Goal: Task Accomplishment & Management: Manage account settings

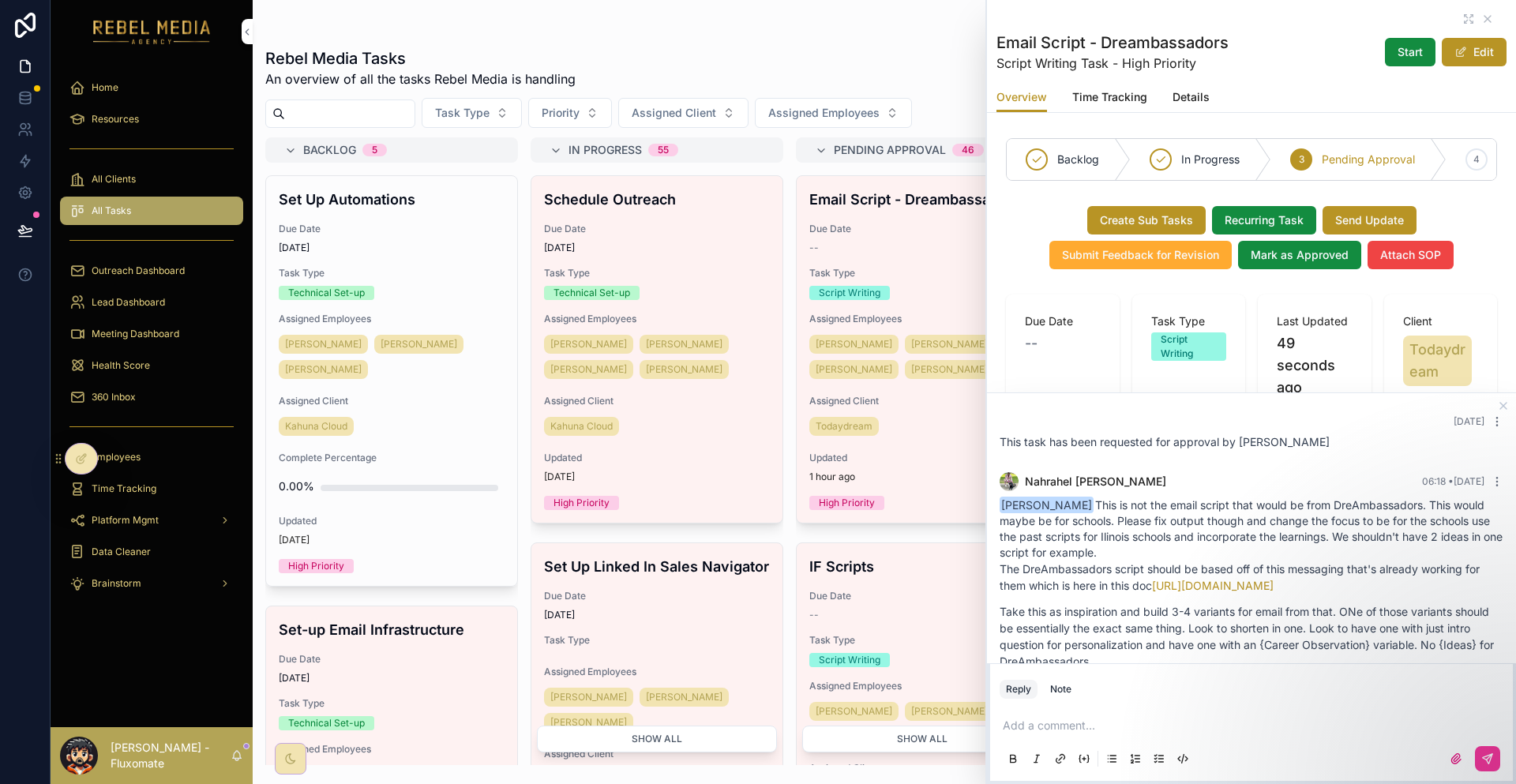
scroll to position [680, 0]
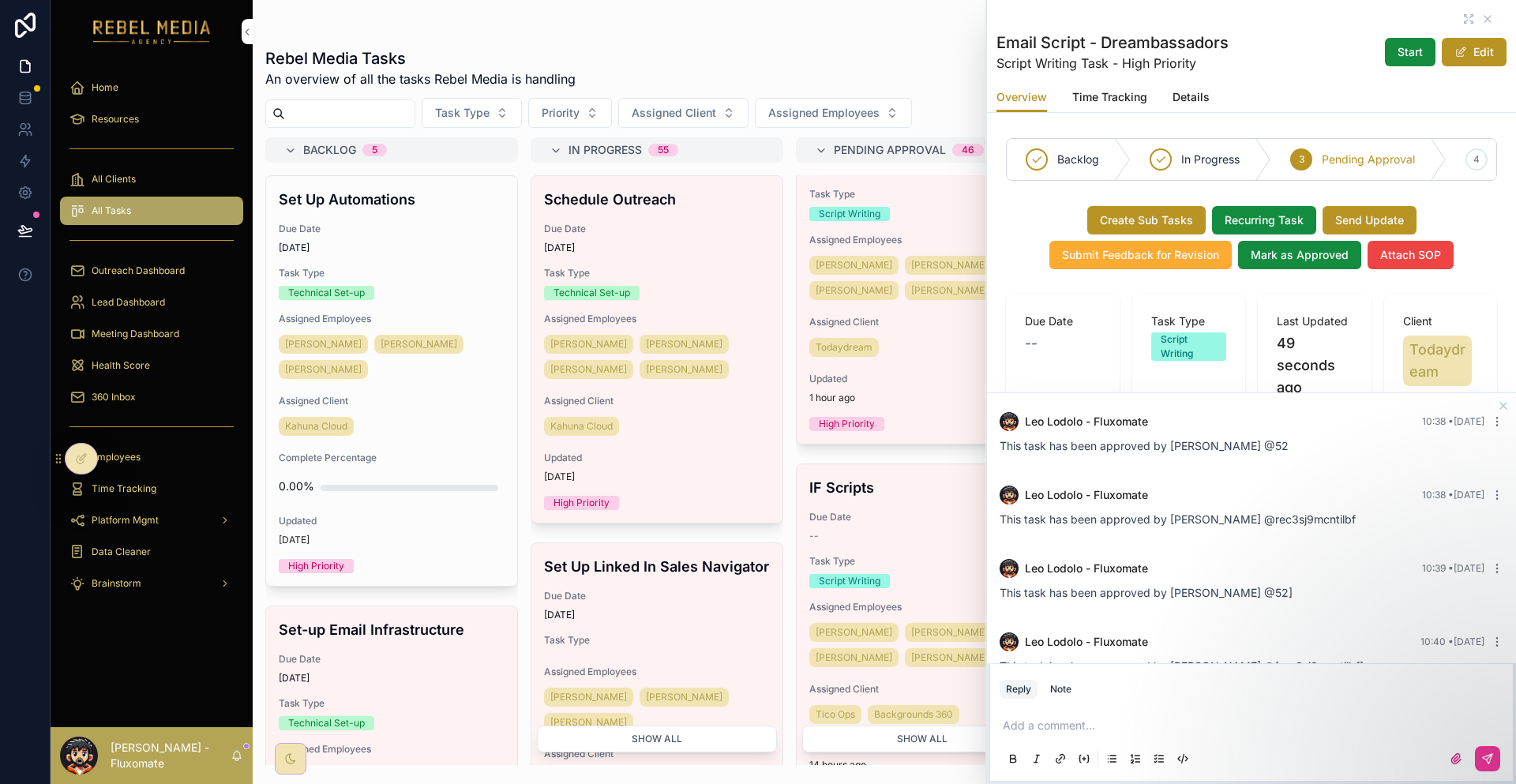
click at [142, 352] on div "Health Score" at bounding box center [151, 365] width 164 height 25
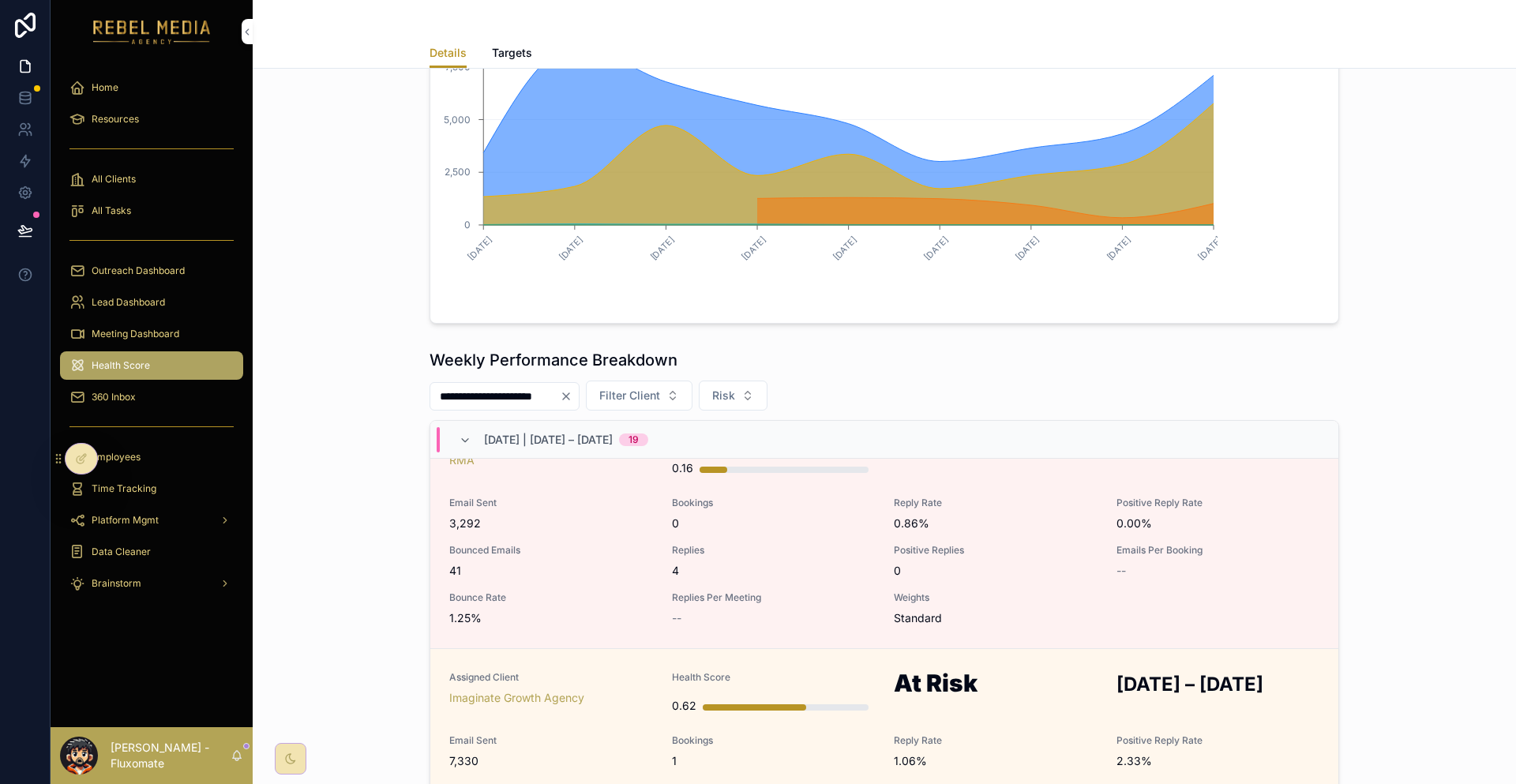
scroll to position [79, 0]
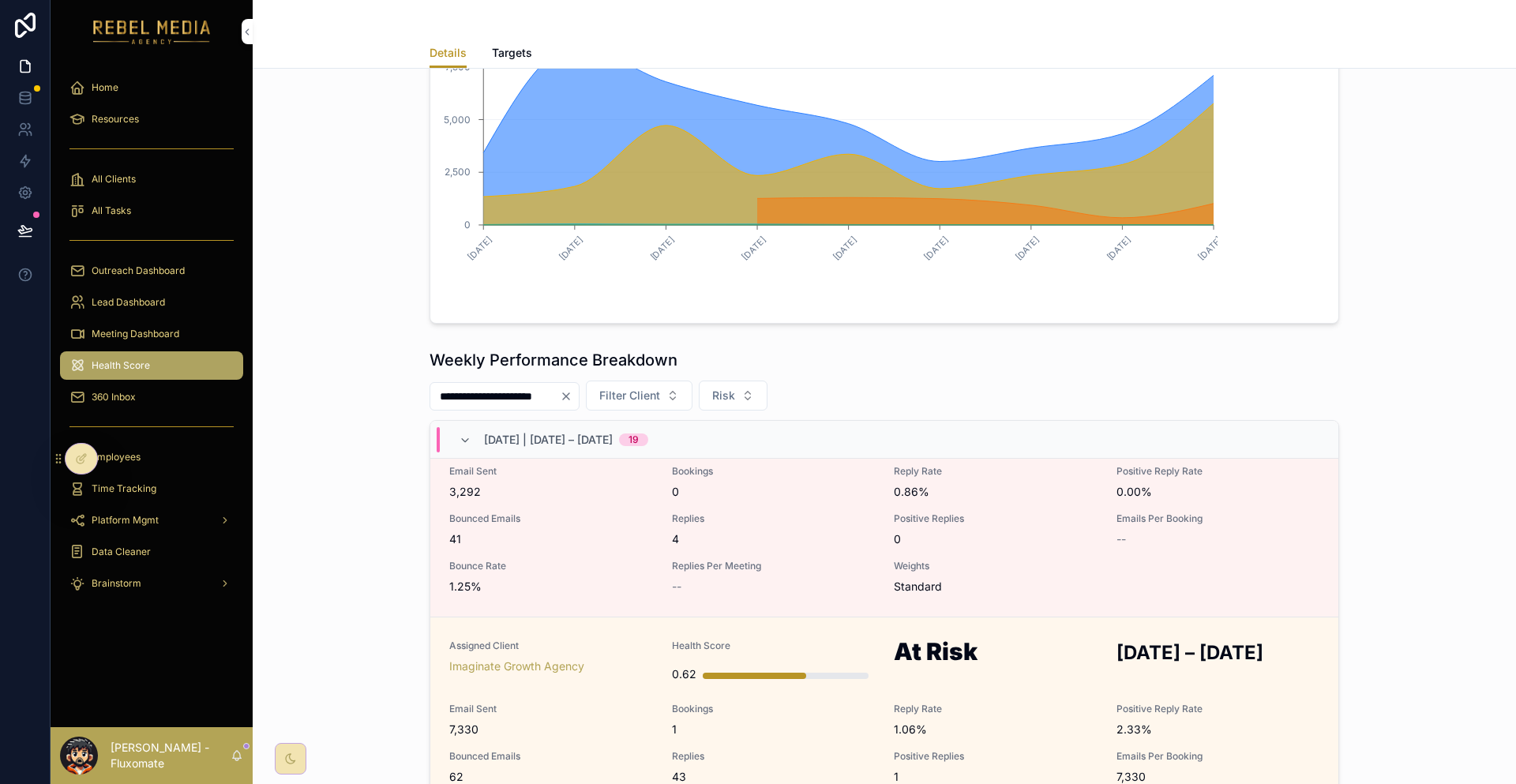
click at [1001, 702] on span "Reply Rate" at bounding box center [995, 708] width 204 height 12
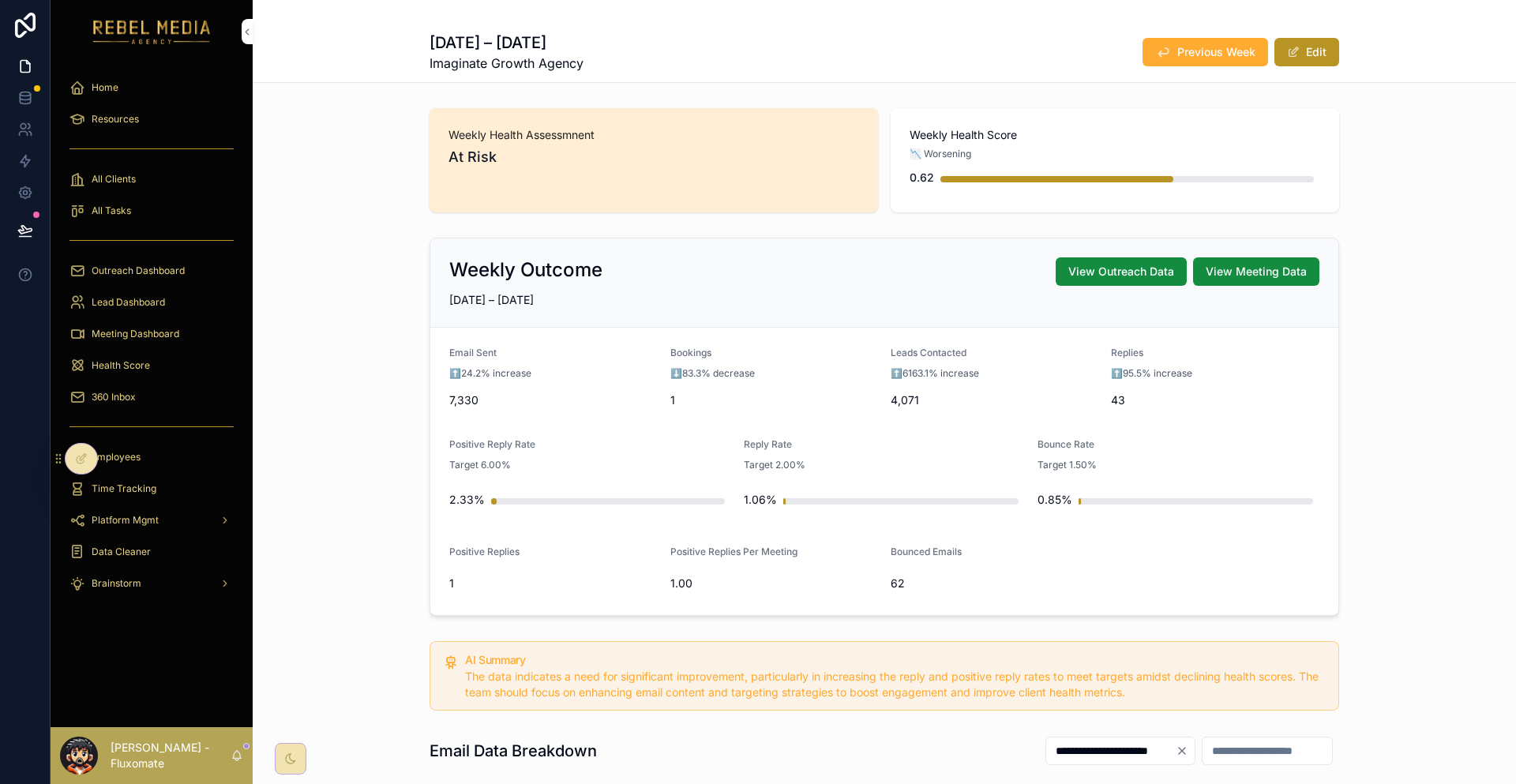
drag, startPoint x: 116, startPoint y: 342, endPoint x: 130, endPoint y: 335, distance: 15.7
click at [116, 384] on div "360 Inbox" at bounding box center [151, 397] width 164 height 25
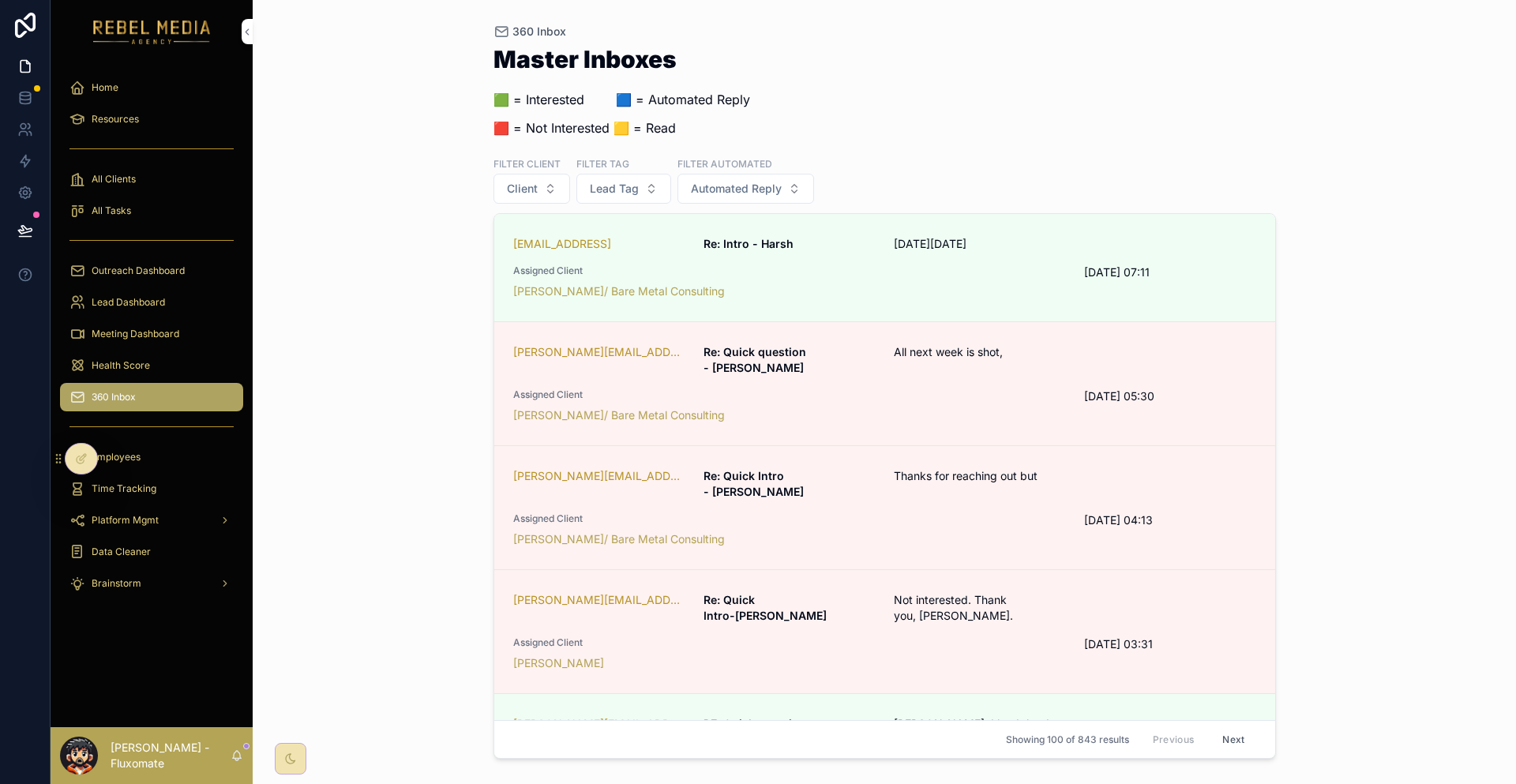
click at [120, 296] on span "Lead Dashboard" at bounding box center [128, 303] width 73 height 12
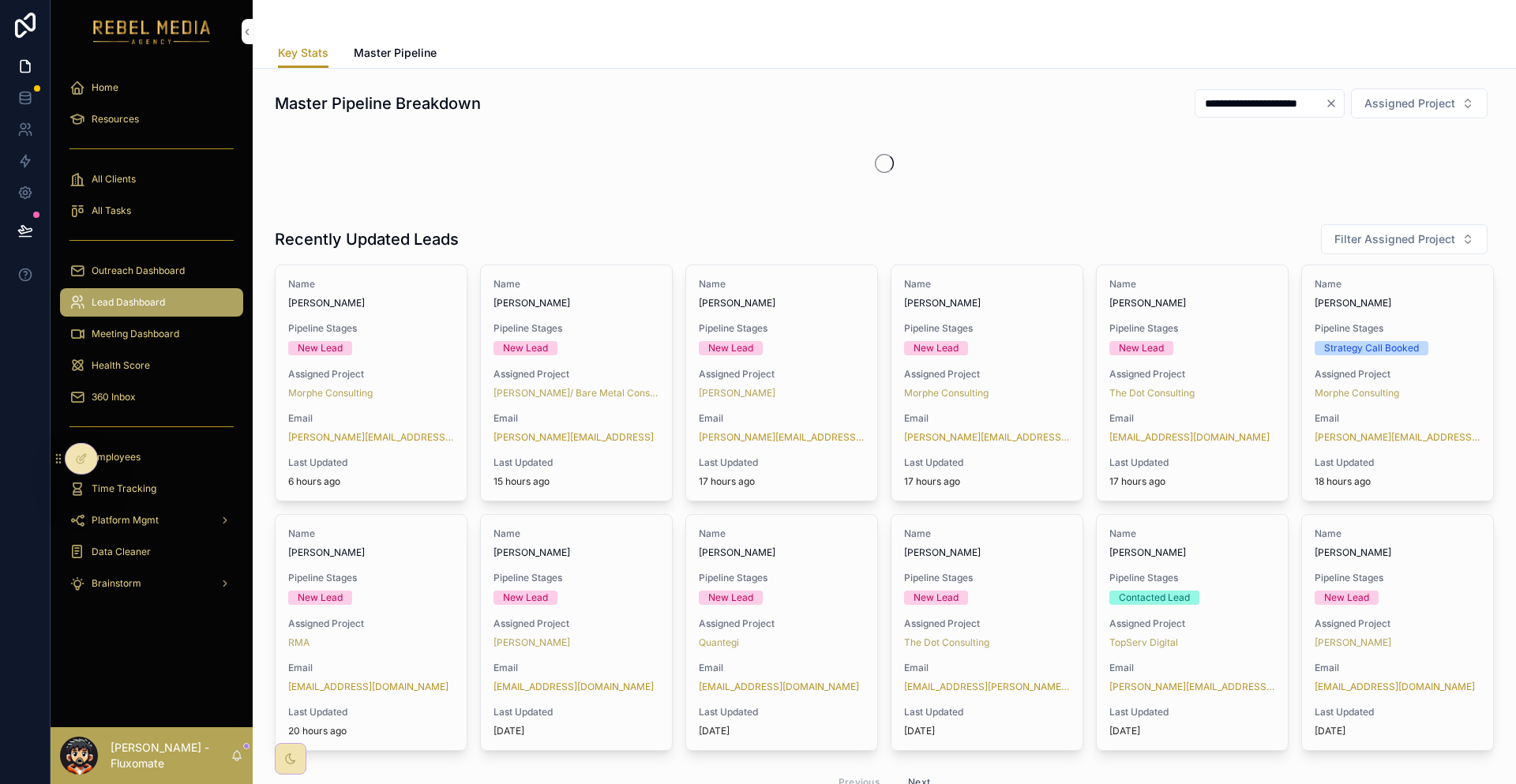
click at [143, 227] on div "scrollable content" at bounding box center [151, 241] width 202 height 28
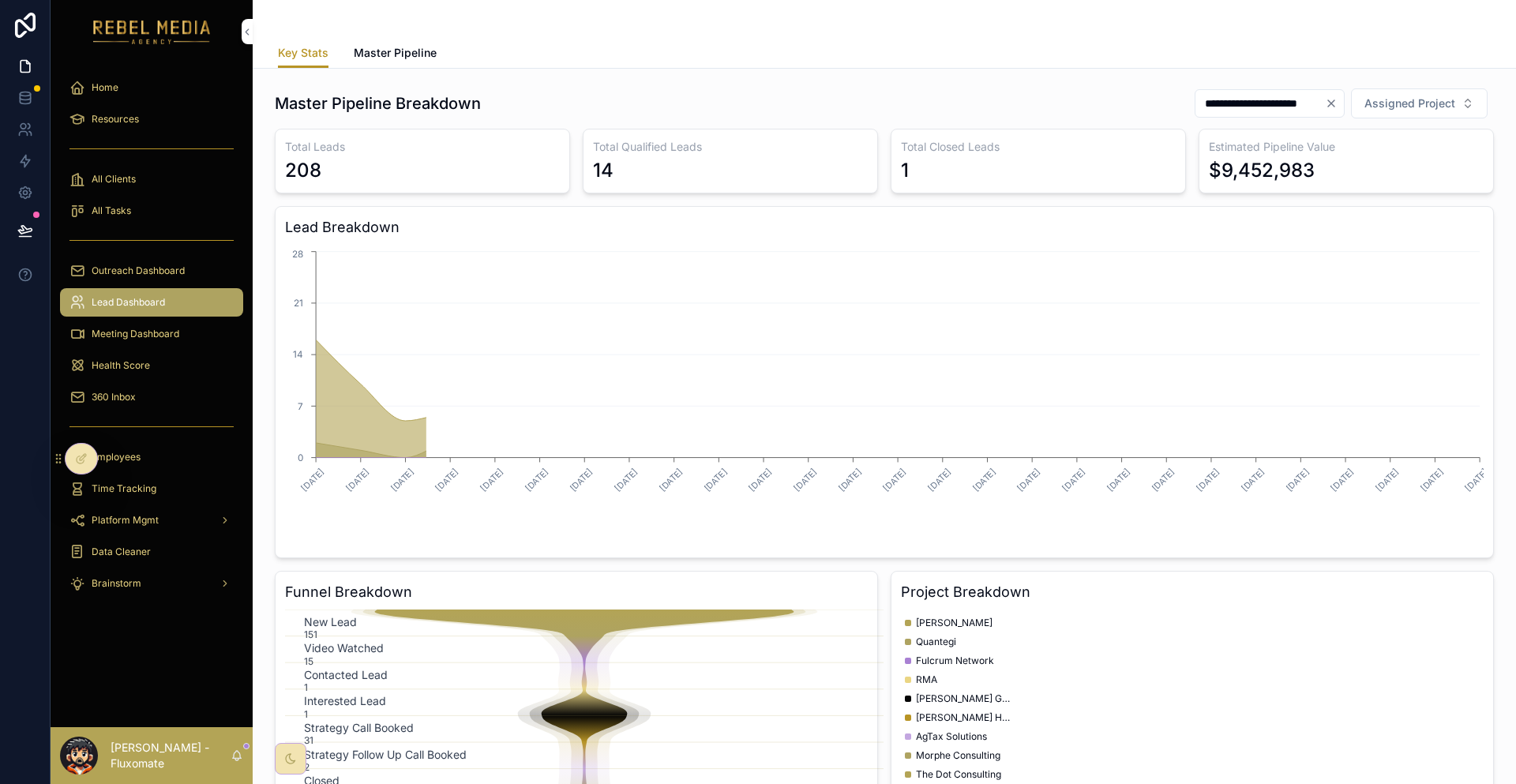
click at [150, 264] on span "Outreach Dashboard" at bounding box center [138, 271] width 93 height 12
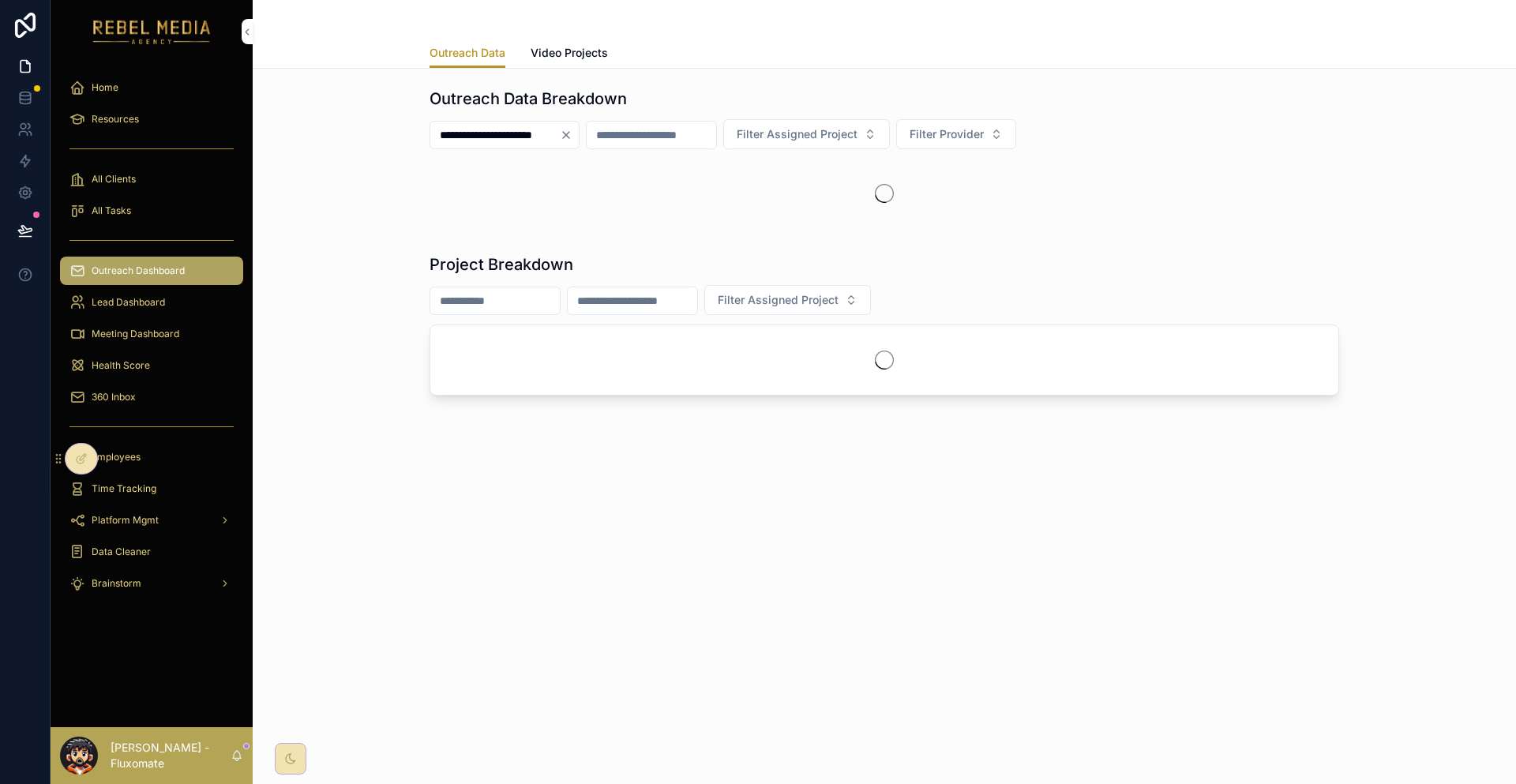
click at [142, 352] on div "Health Score" at bounding box center [151, 365] width 164 height 25
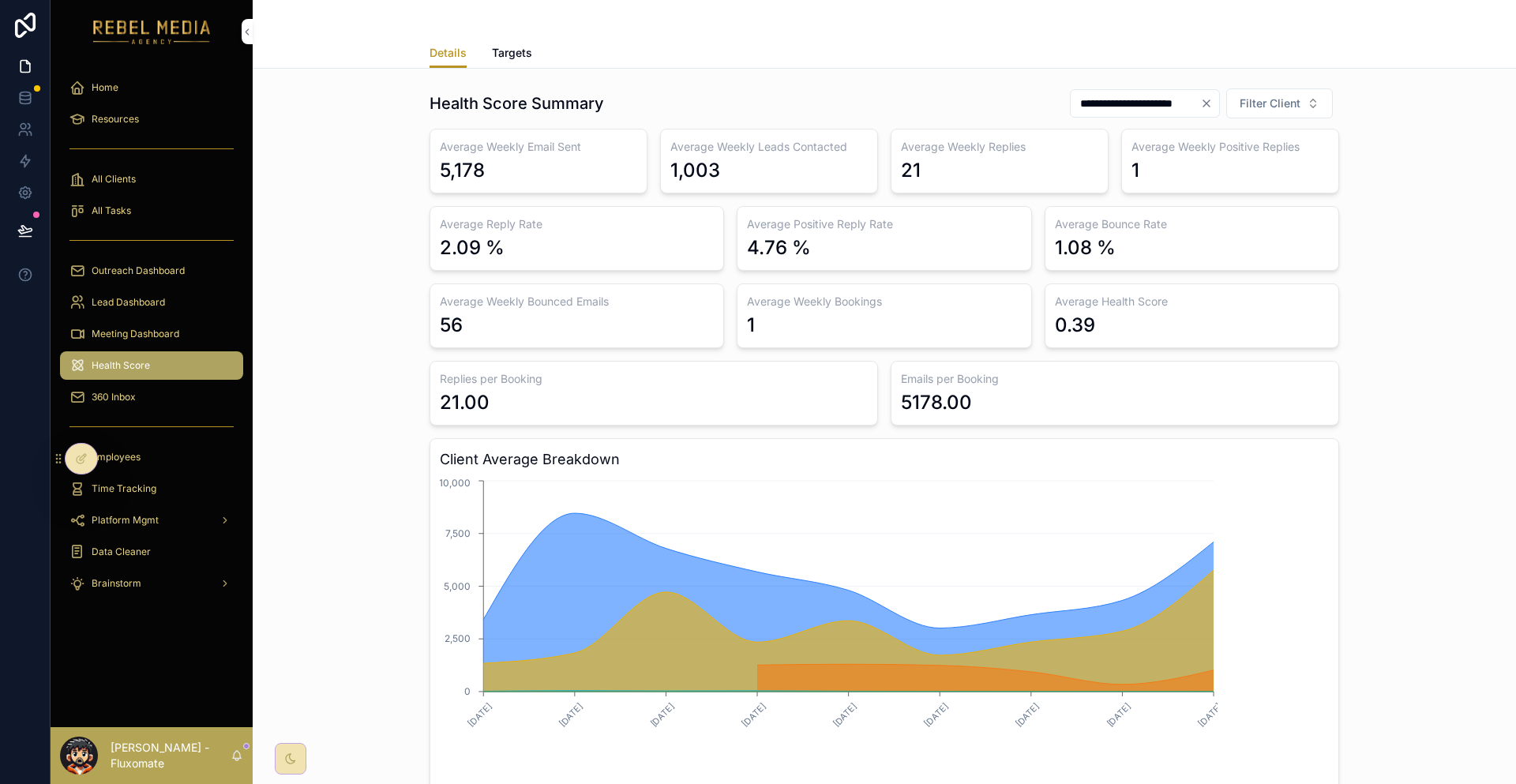
click at [533, 31] on div "scrollable content" at bounding box center [885, 19] width 910 height 38
click at [532, 45] on span "Targets" at bounding box center [512, 53] width 40 height 16
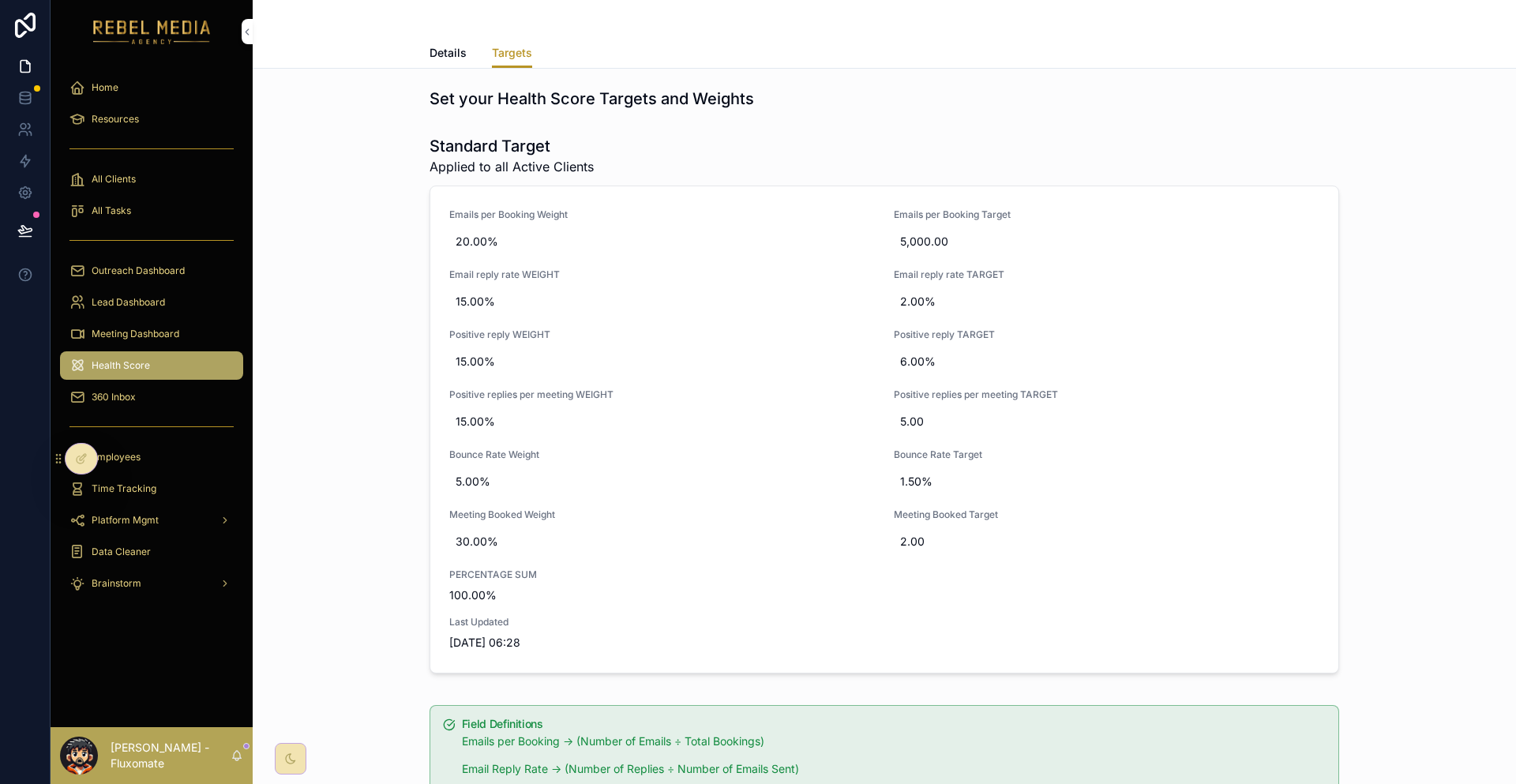
click at [132, 352] on div "Health Score" at bounding box center [151, 365] width 164 height 25
click at [150, 384] on div "360 Inbox" at bounding box center [151, 397] width 164 height 25
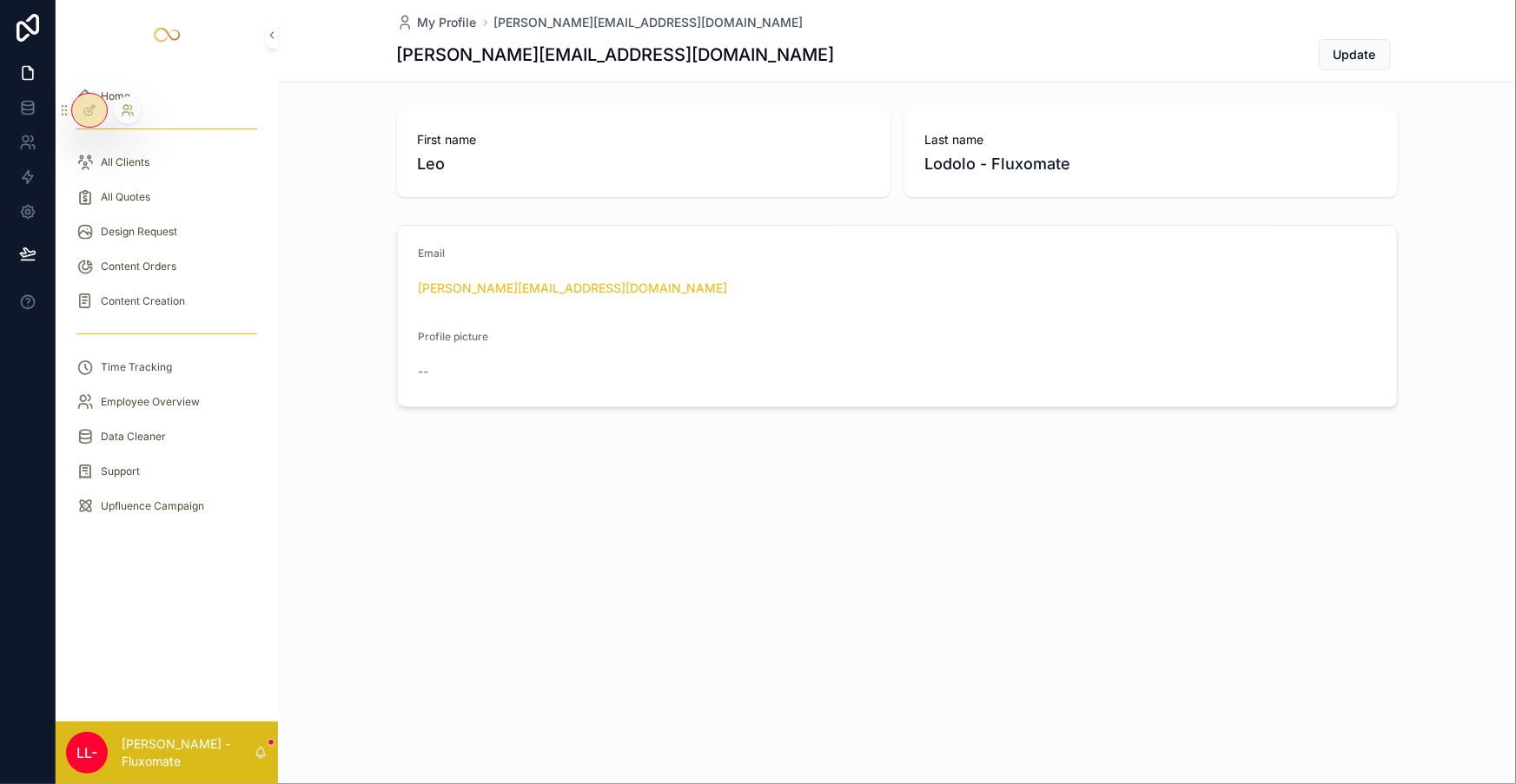
click at [120, 111] on icon at bounding box center [127, 111] width 14 height 14
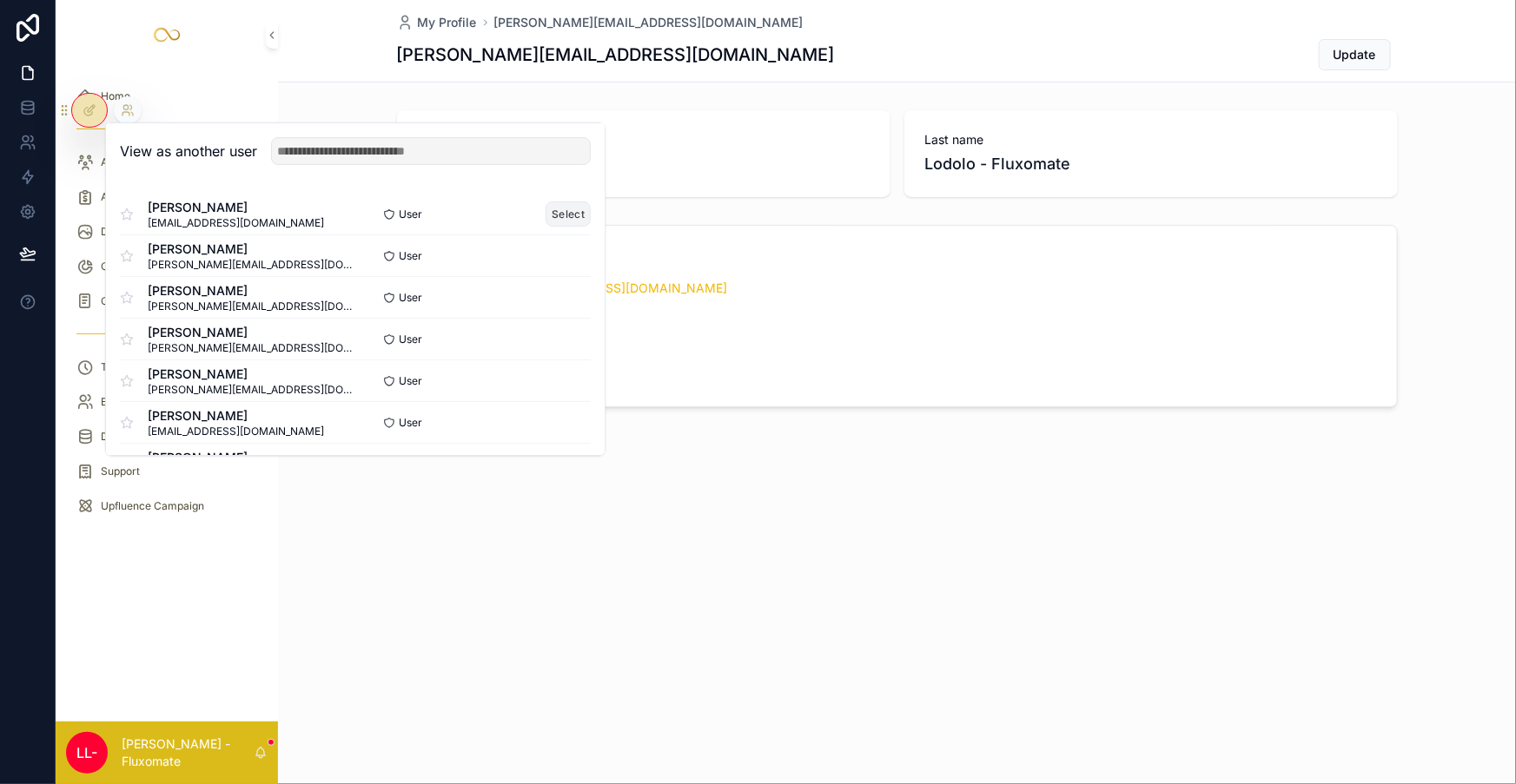
click at [545, 202] on button "Select" at bounding box center [568, 214] width 45 height 25
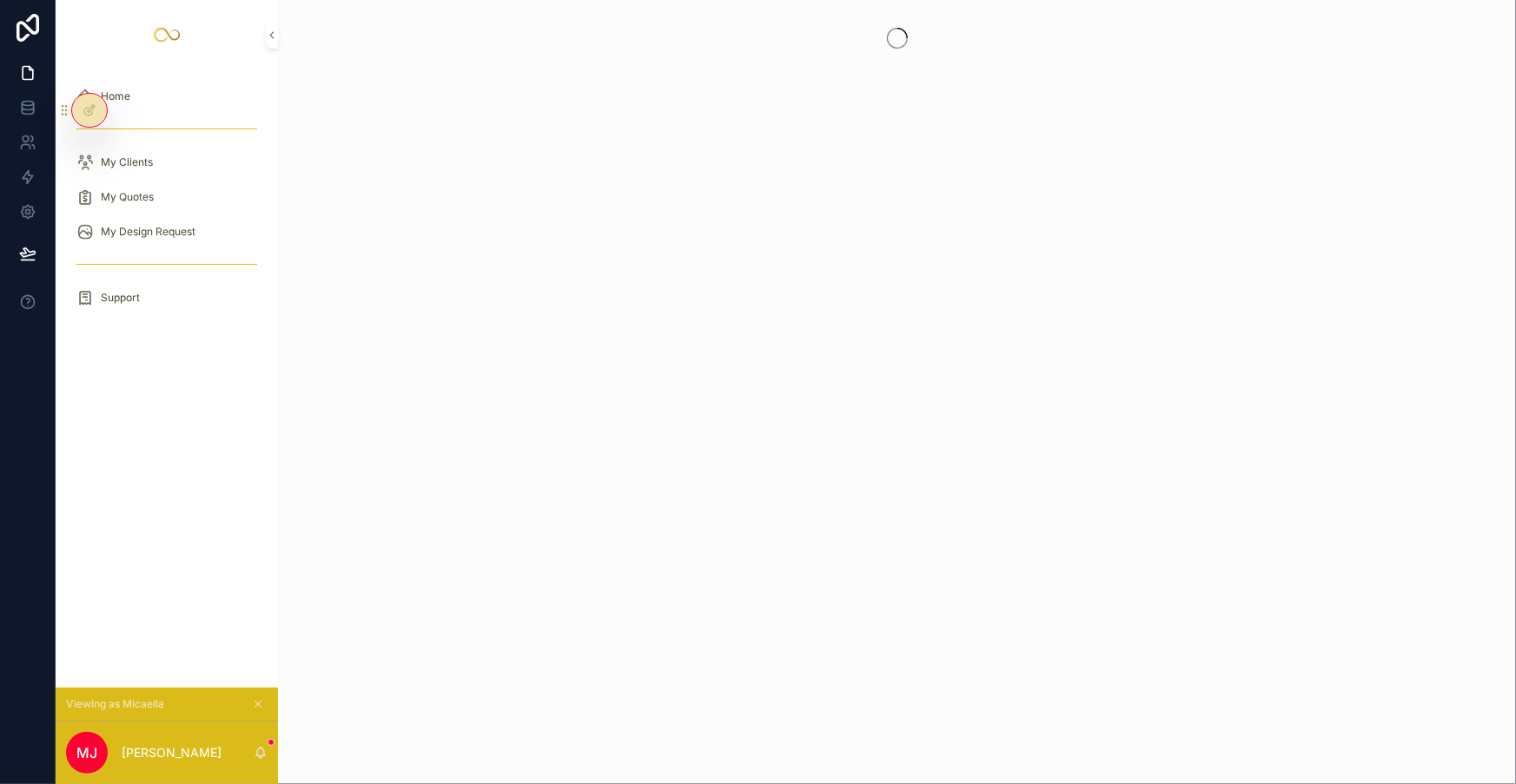
click at [186, 183] on div "My Quotes" at bounding box center [166, 197] width 180 height 27
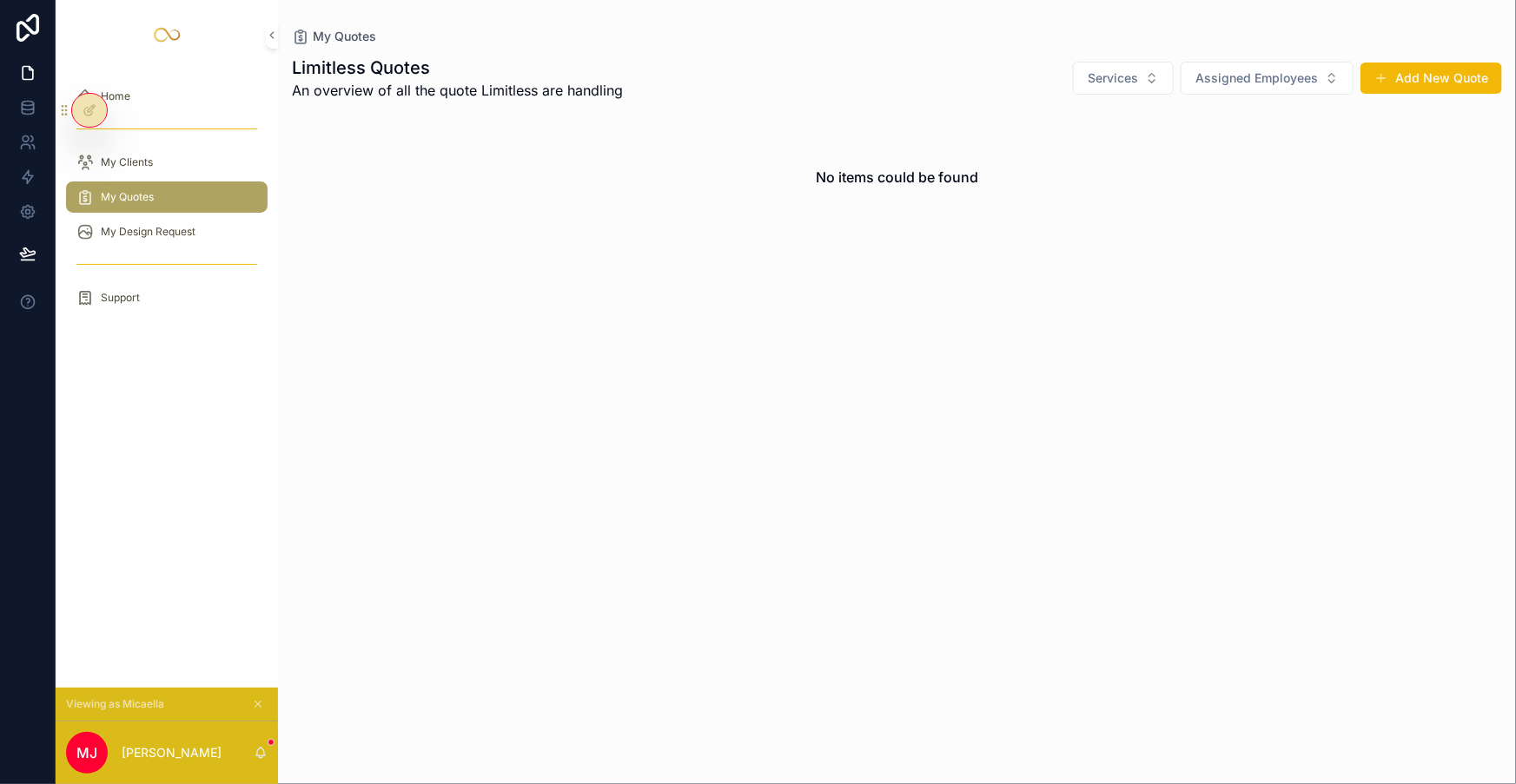
click at [87, 149] on div "My Clients" at bounding box center [166, 162] width 180 height 27
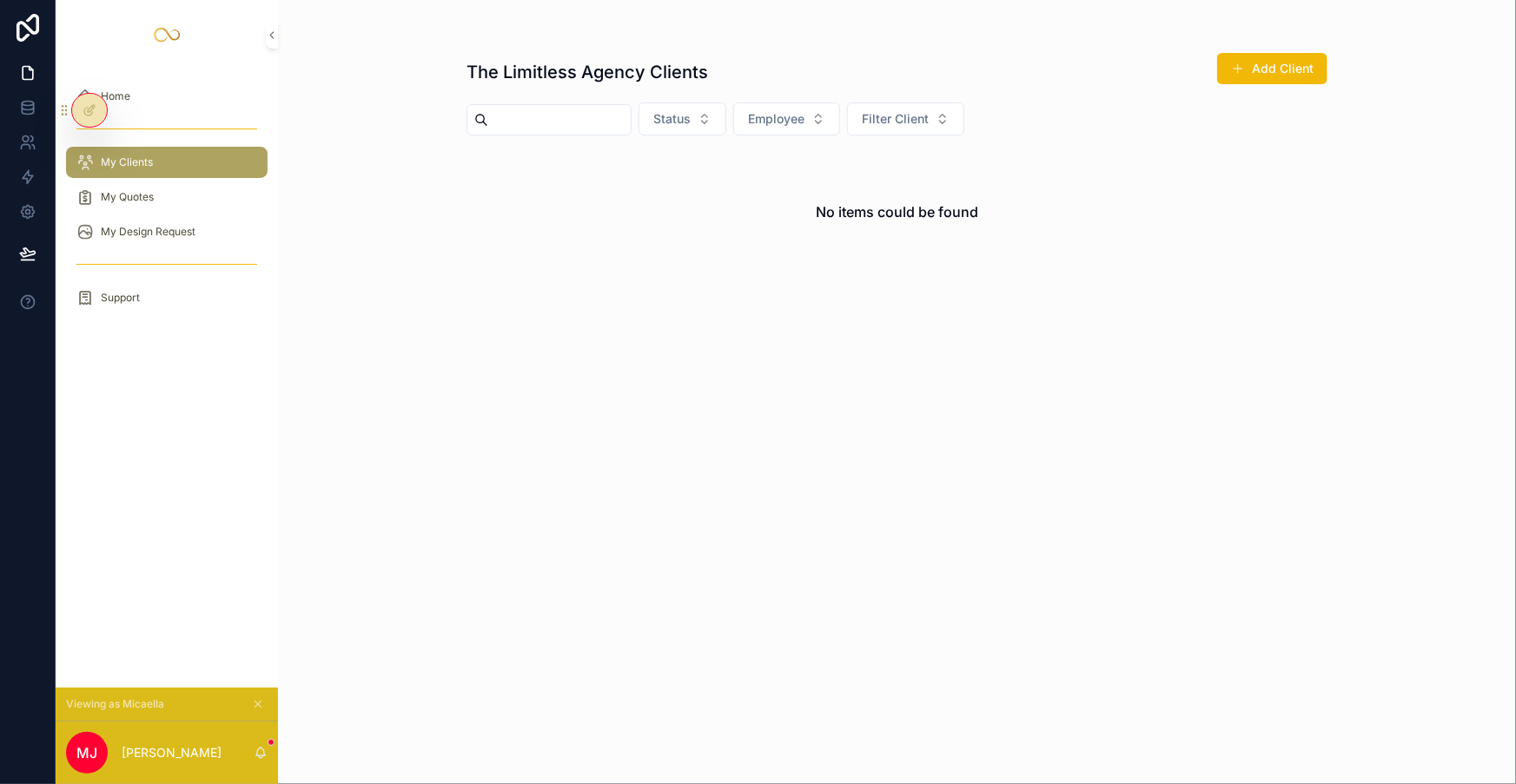
click at [220, 82] on div "Home" at bounding box center [166, 96] width 180 height 27
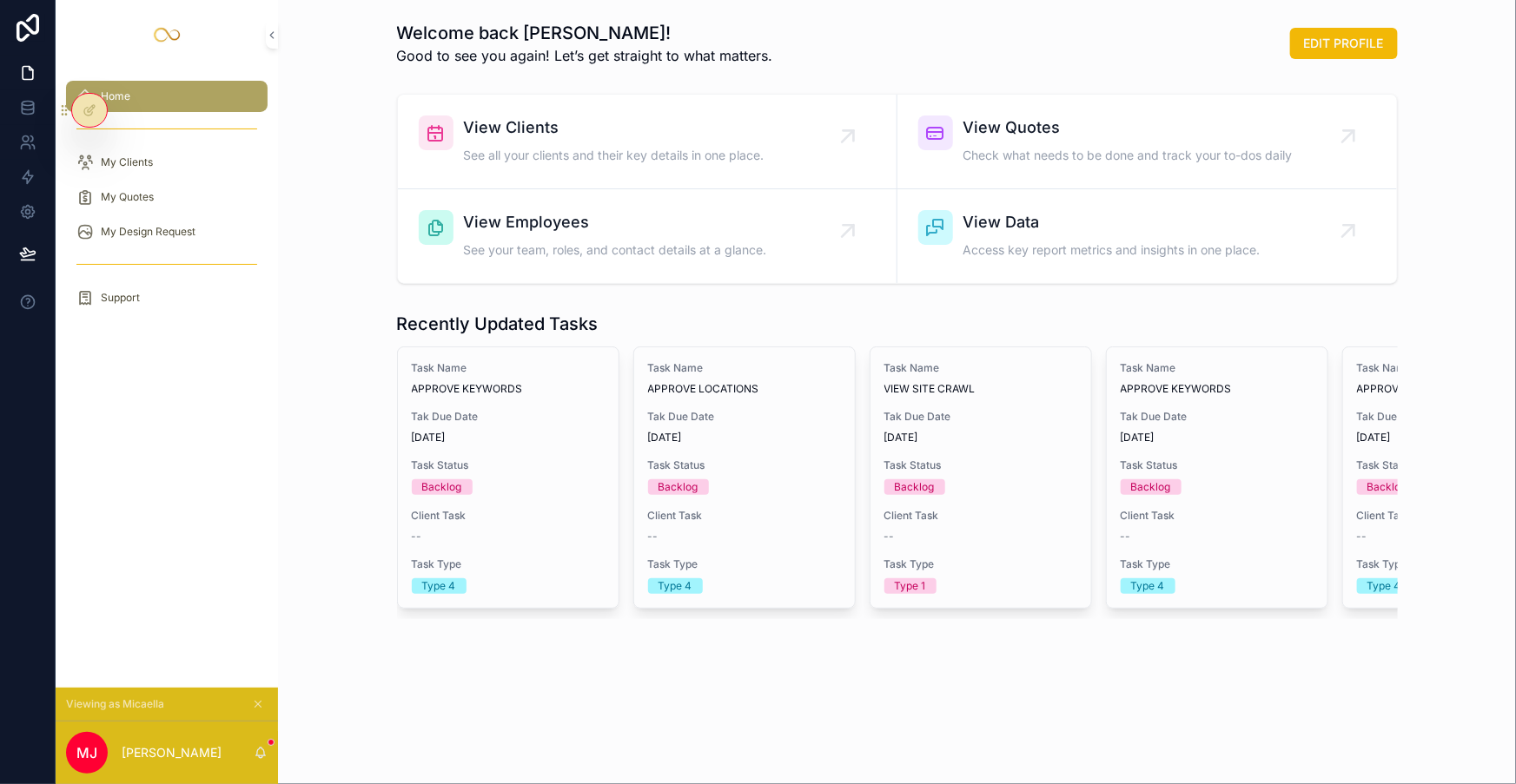
click at [173, 149] on div "My Clients" at bounding box center [166, 162] width 180 height 27
click at [24, 105] on link at bounding box center [27, 107] width 55 height 34
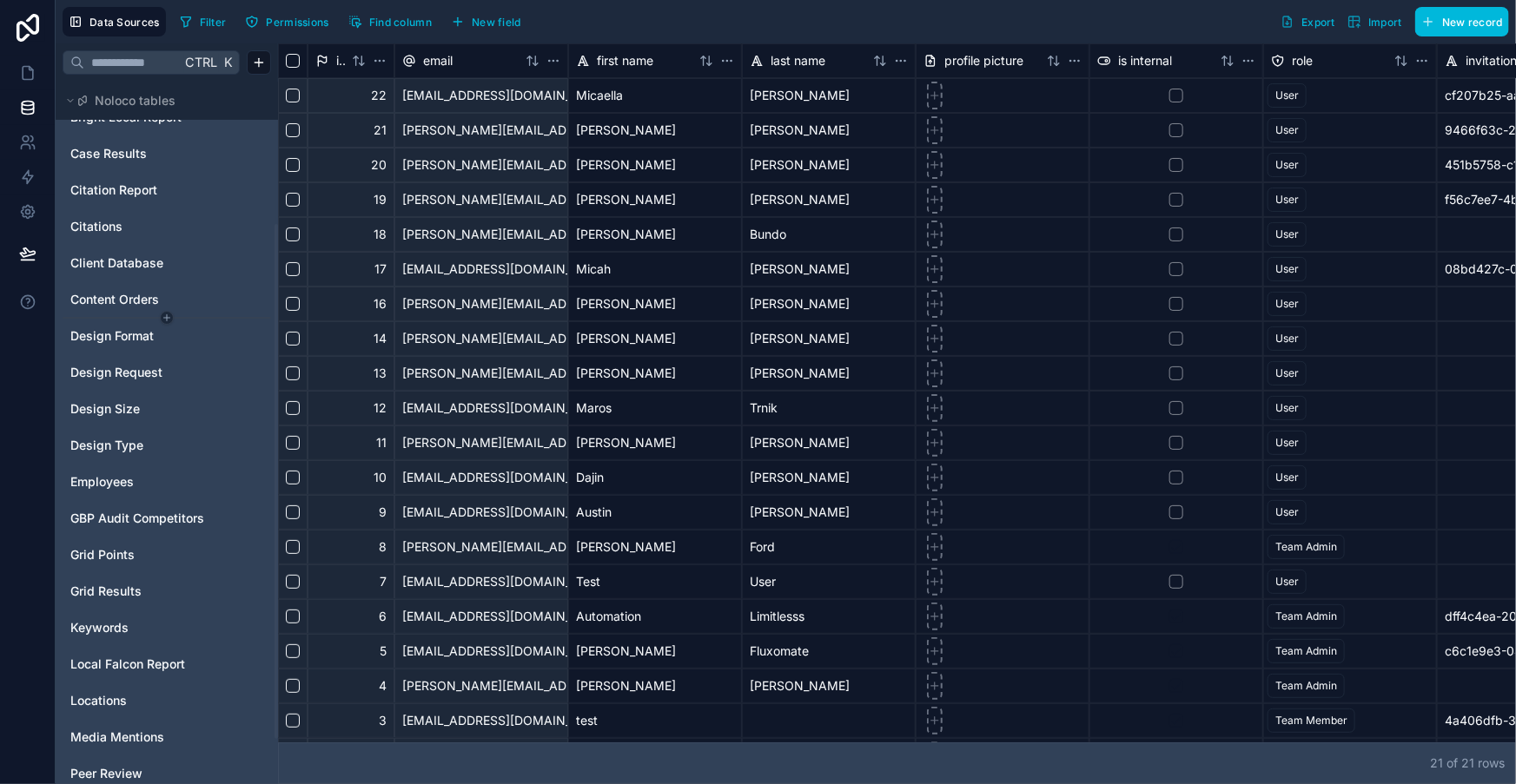
scroll to position [269, 0]
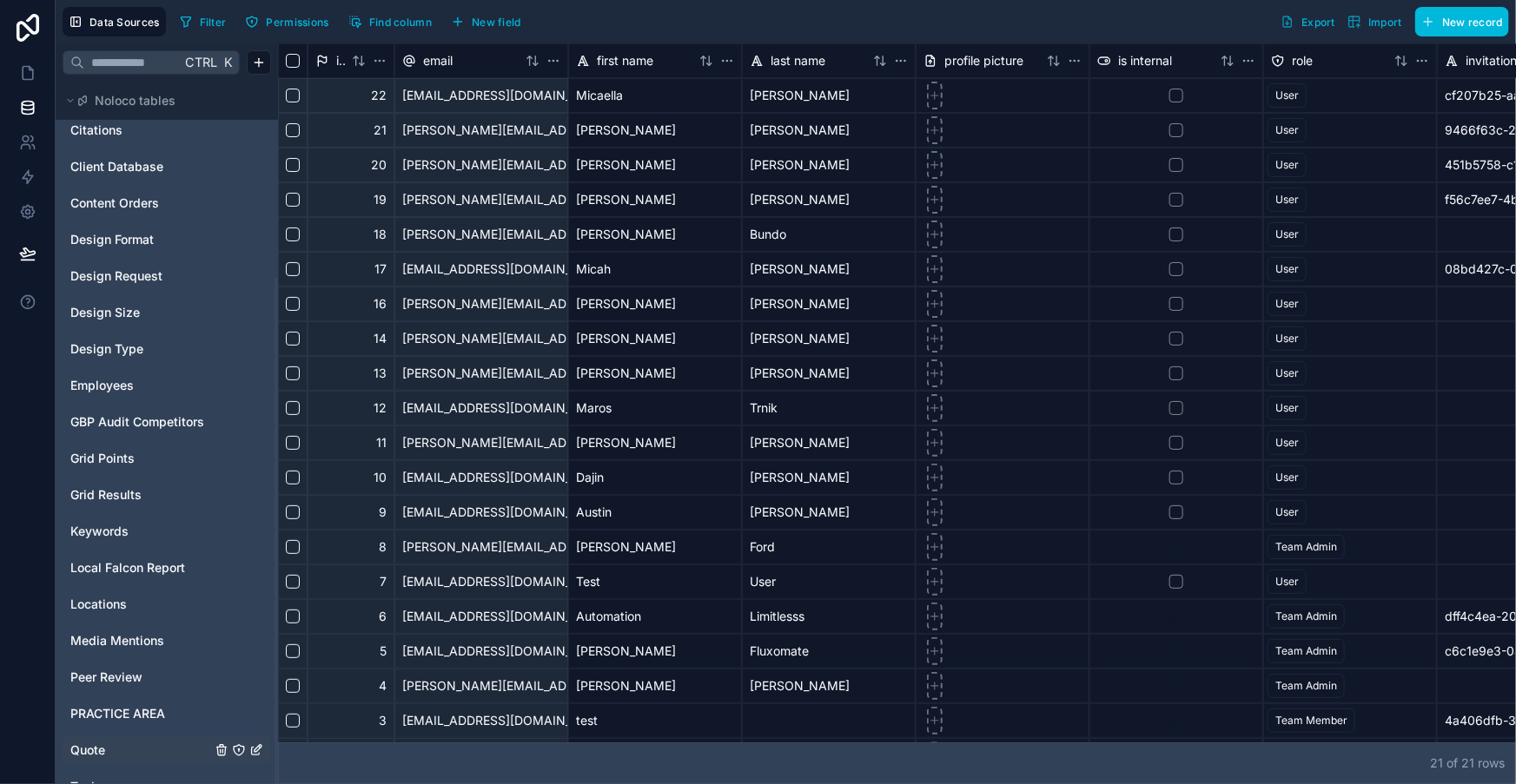
click at [232, 743] on icon "Quote" at bounding box center [239, 750] width 14 height 14
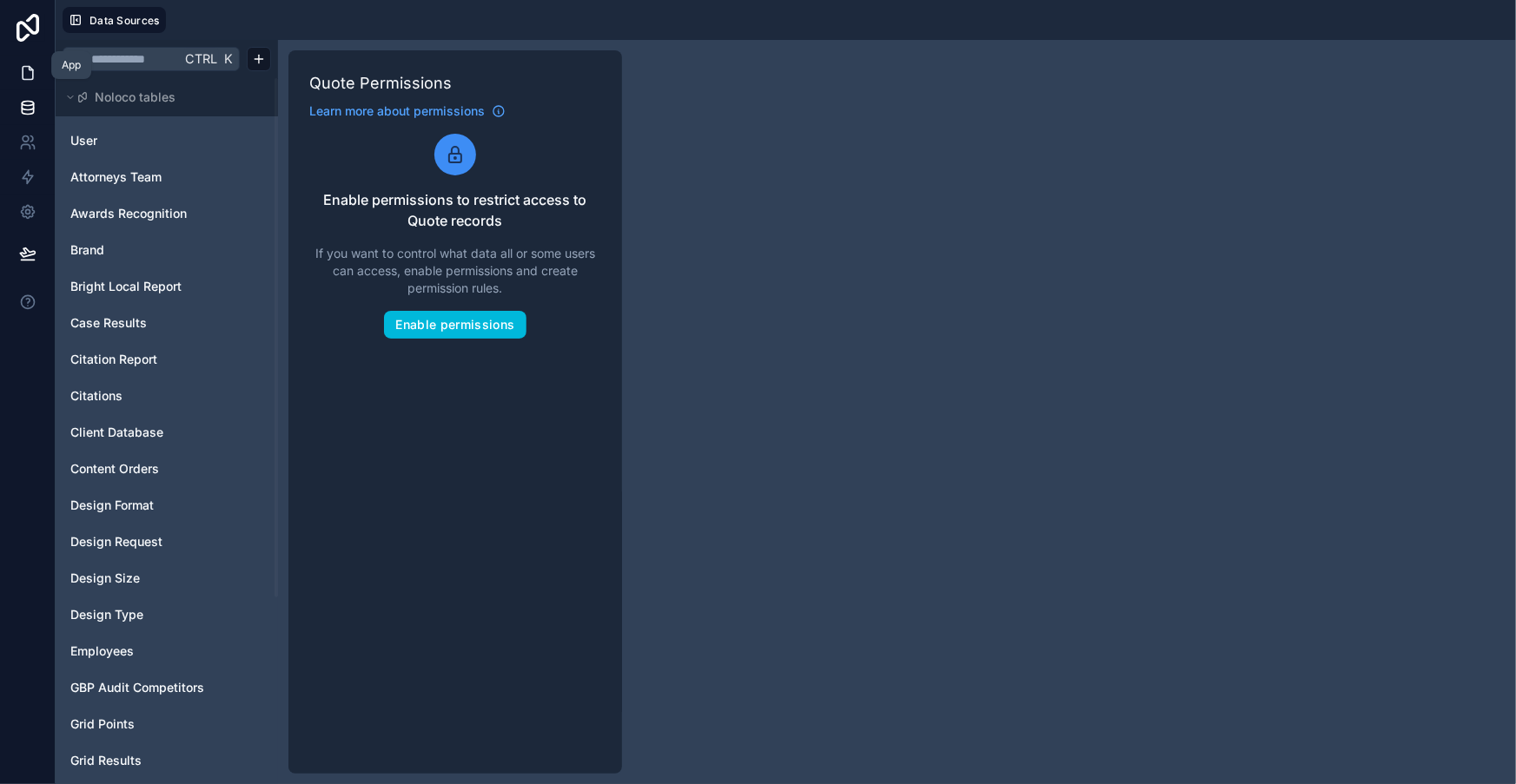
click at [25, 67] on icon at bounding box center [27, 72] width 11 height 13
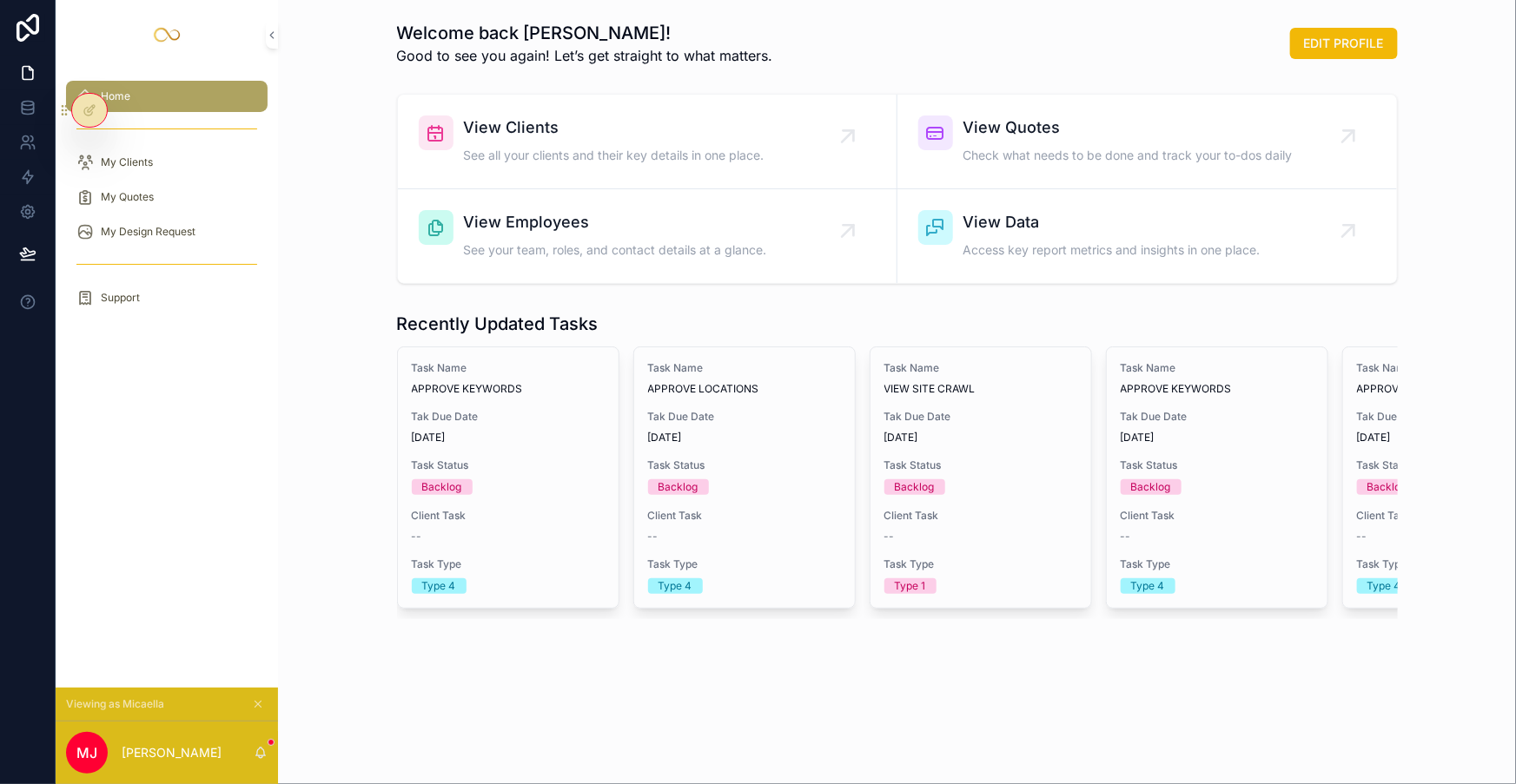
click at [117, 180] on div "My Quotes" at bounding box center [166, 197] width 222 height 34
click at [111, 183] on div "My Quotes" at bounding box center [166, 197] width 180 height 27
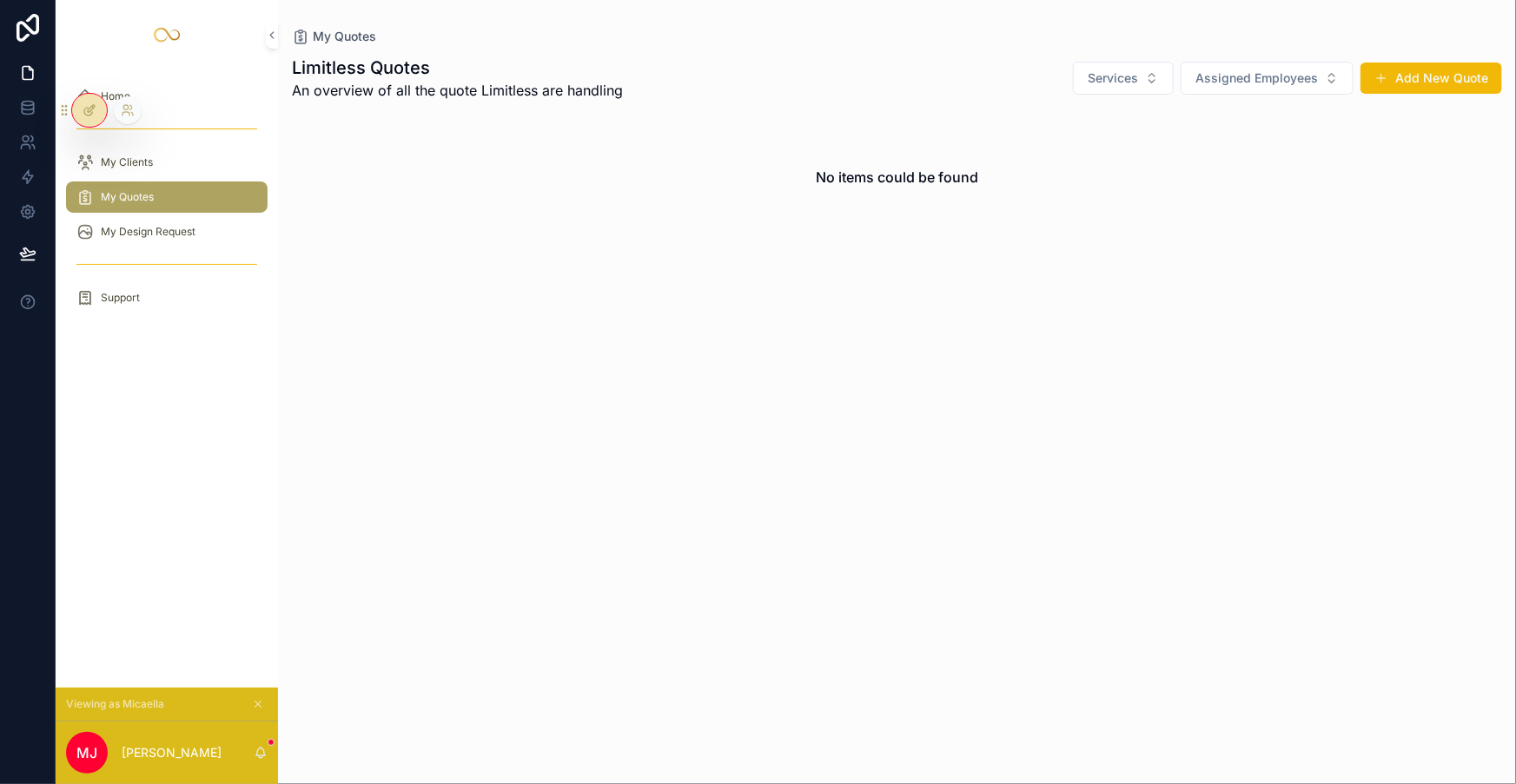
click at [89, 113] on icon at bounding box center [89, 111] width 14 height 14
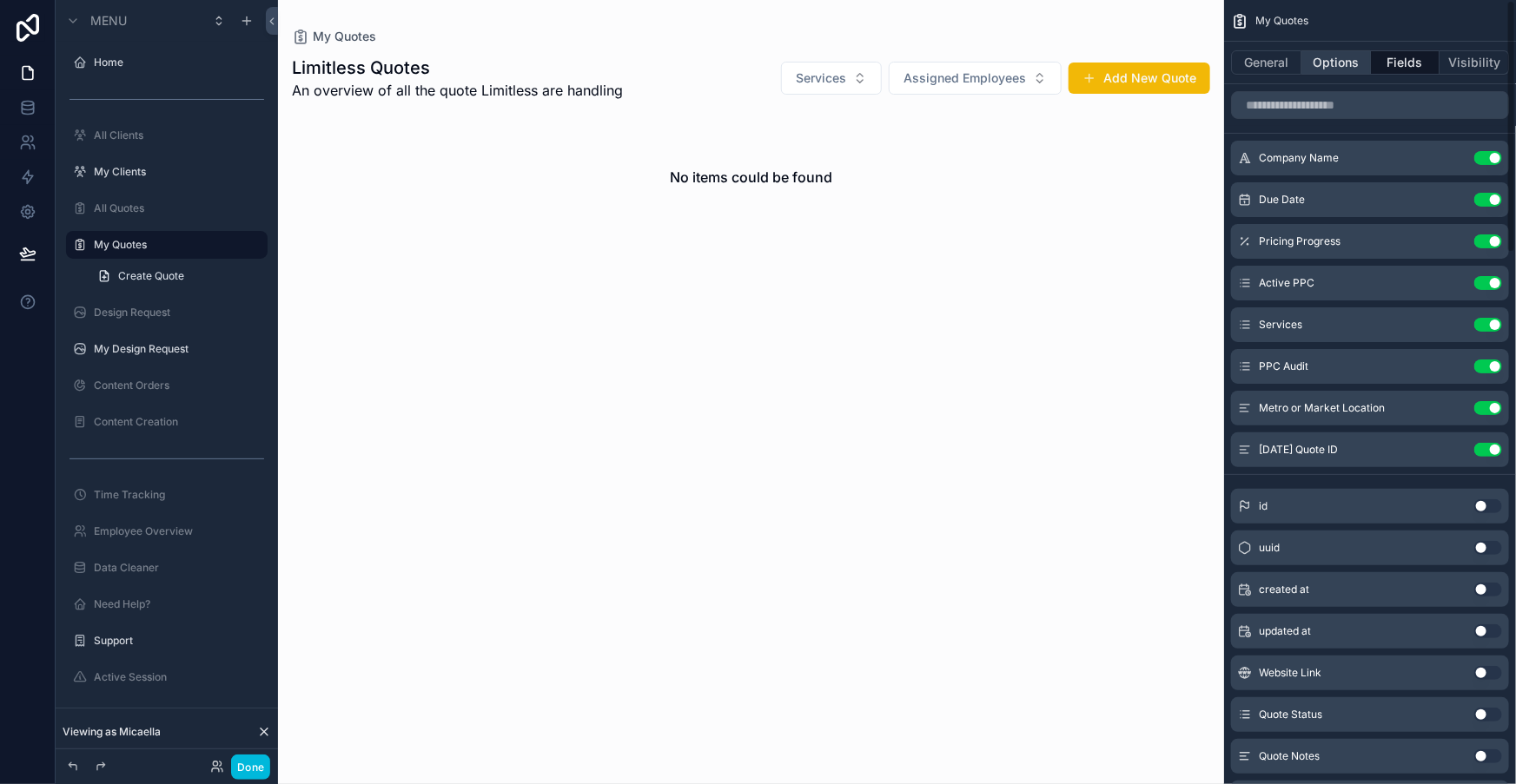
click at [1357, 51] on button "Options" at bounding box center [1336, 62] width 70 height 24
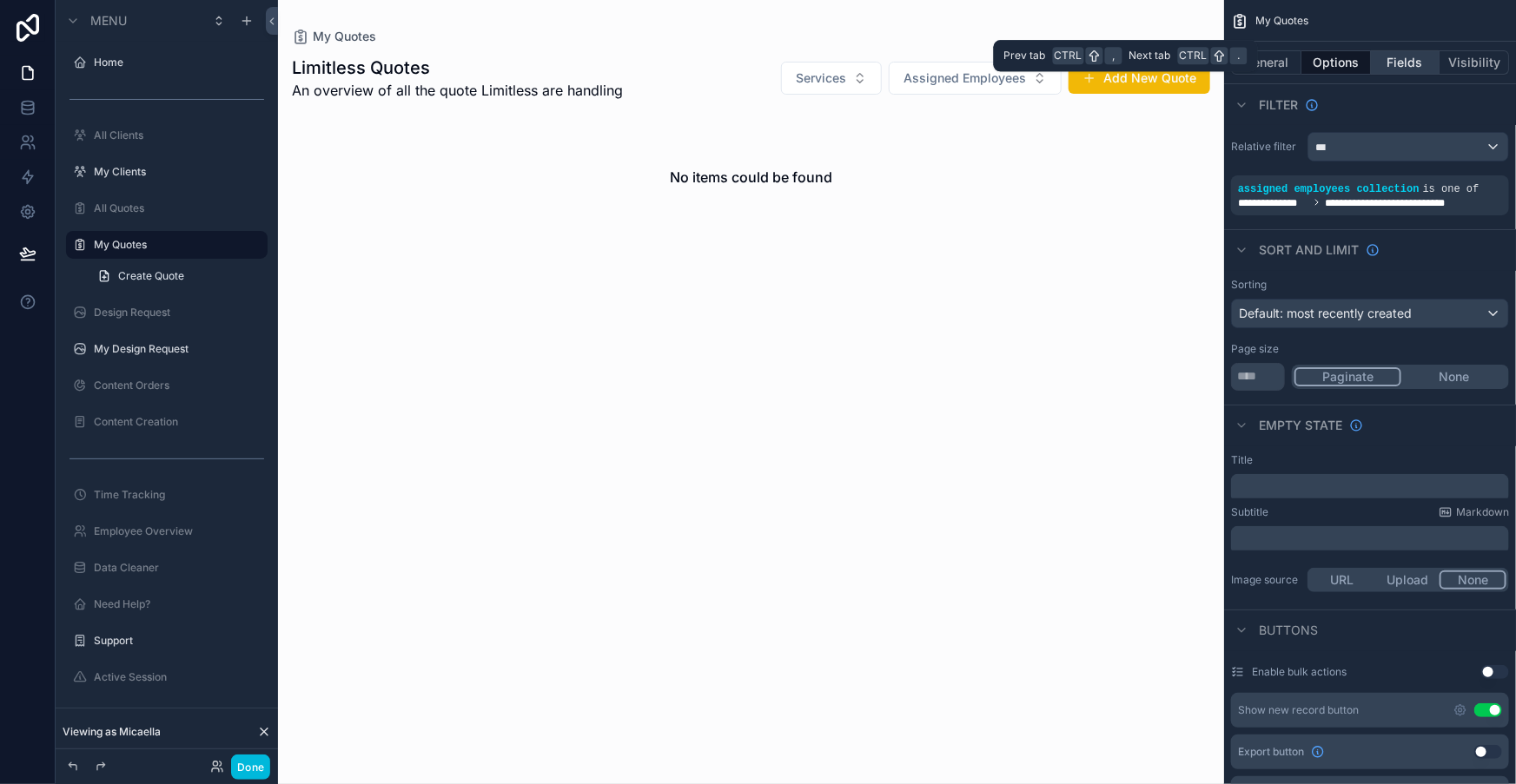
click at [1407, 50] on button "Fields" at bounding box center [1405, 62] width 70 height 24
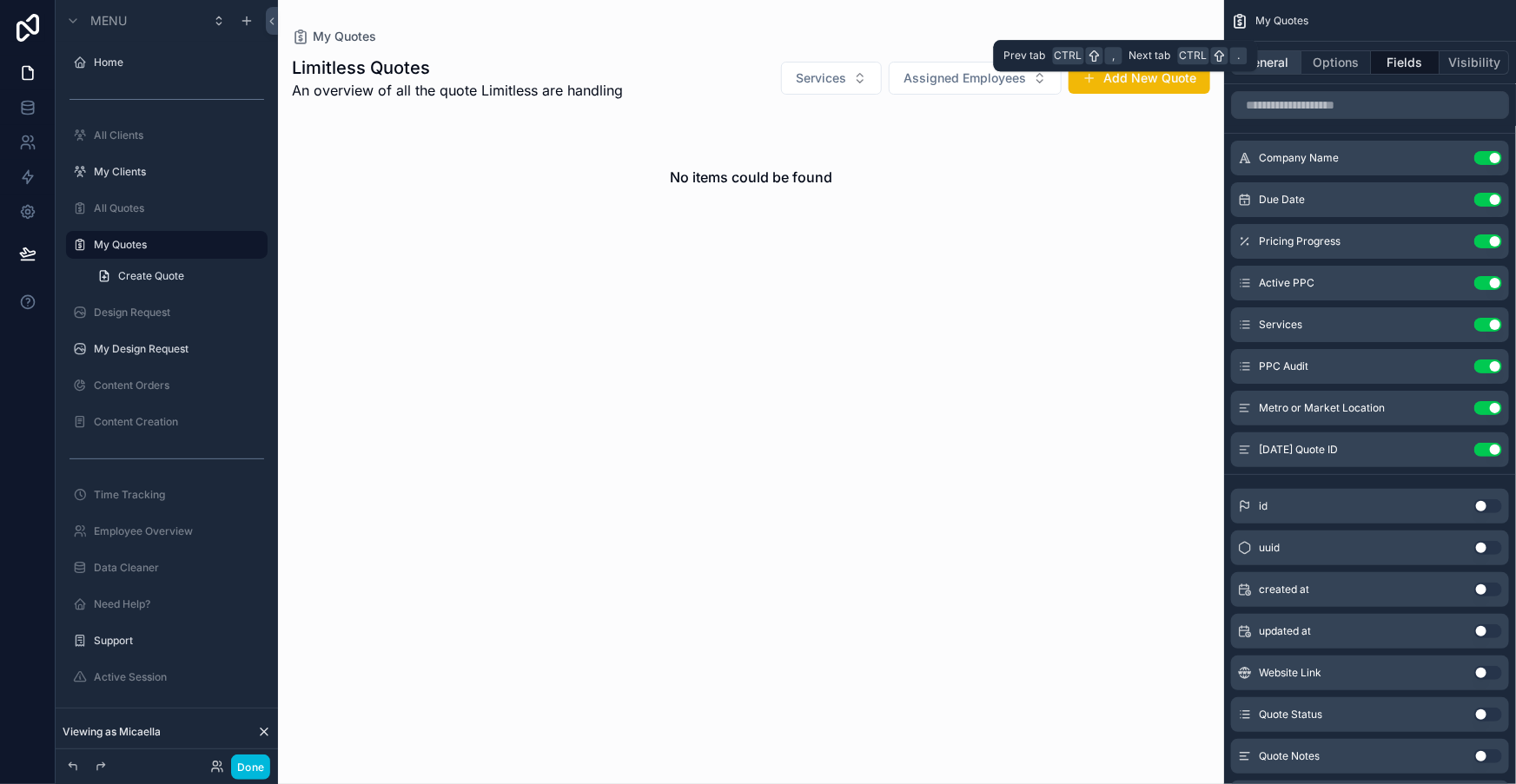
click at [1302, 50] on button "General" at bounding box center [1266, 62] width 71 height 24
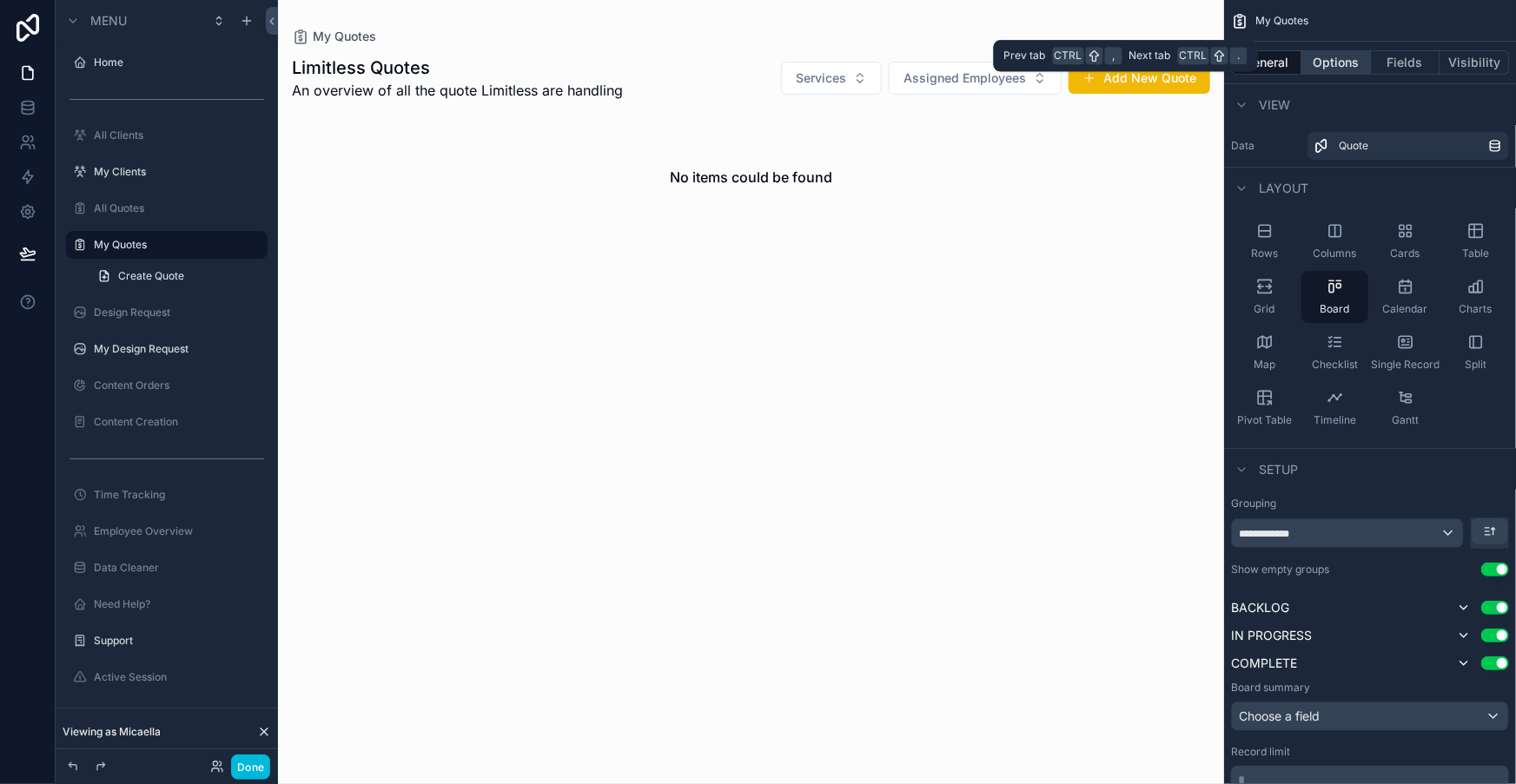
click at [1349, 52] on button "Options" at bounding box center [1336, 62] width 70 height 24
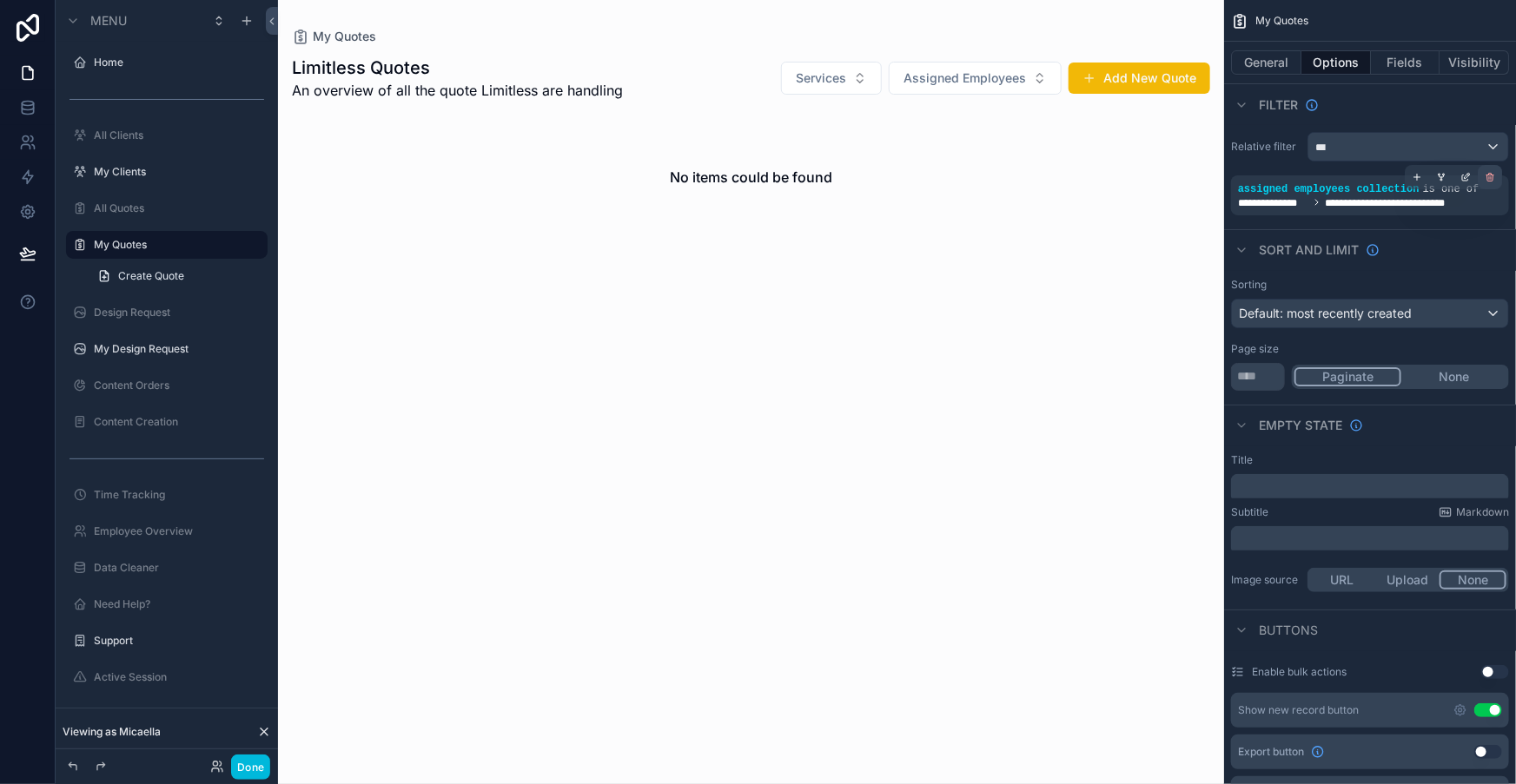
click at [1484, 165] on div "scrollable content" at bounding box center [1490, 177] width 24 height 24
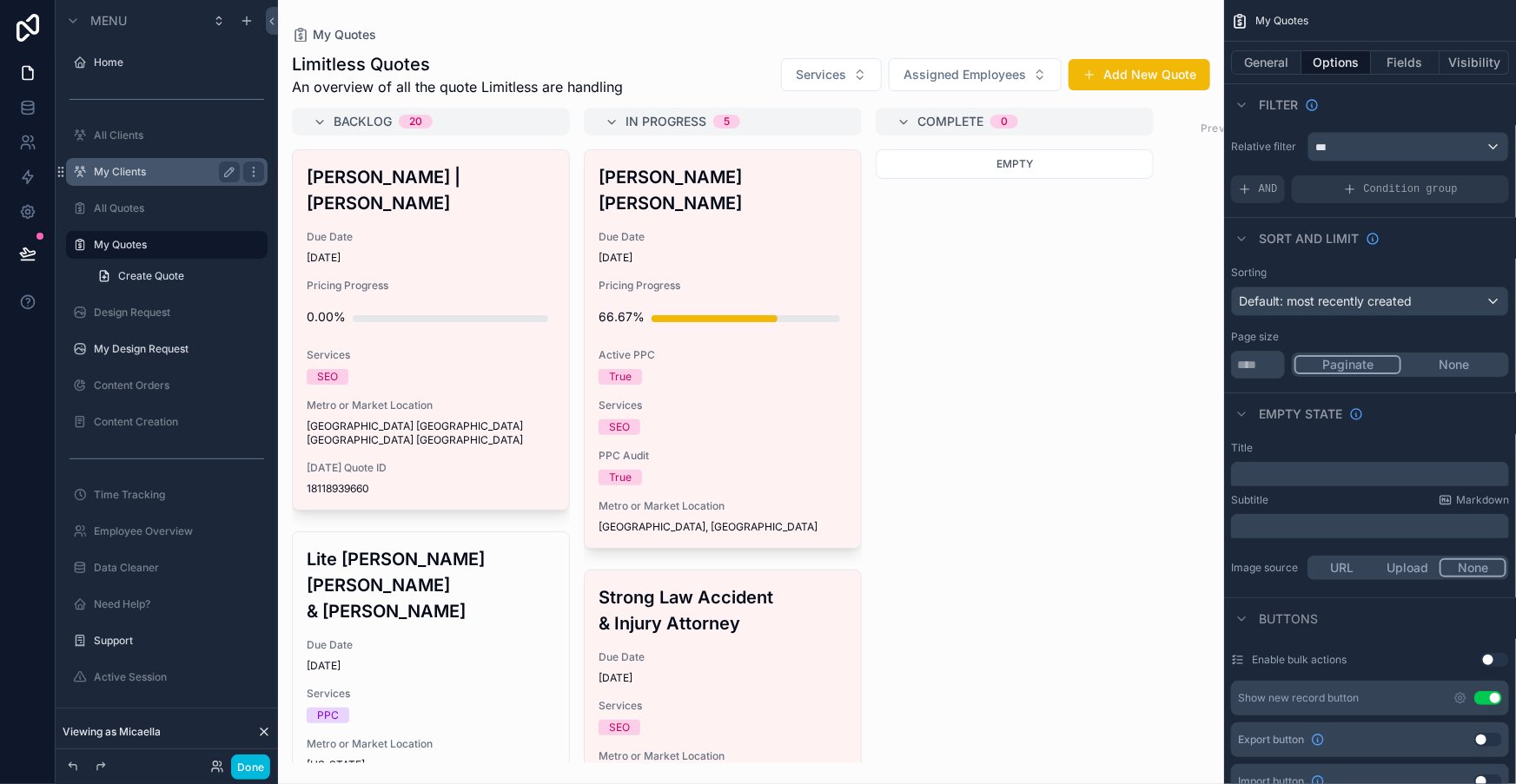
click at [132, 161] on div "My Clients" at bounding box center [166, 171] width 146 height 21
click at [132, 165] on label "My Clients" at bounding box center [164, 172] width 139 height 14
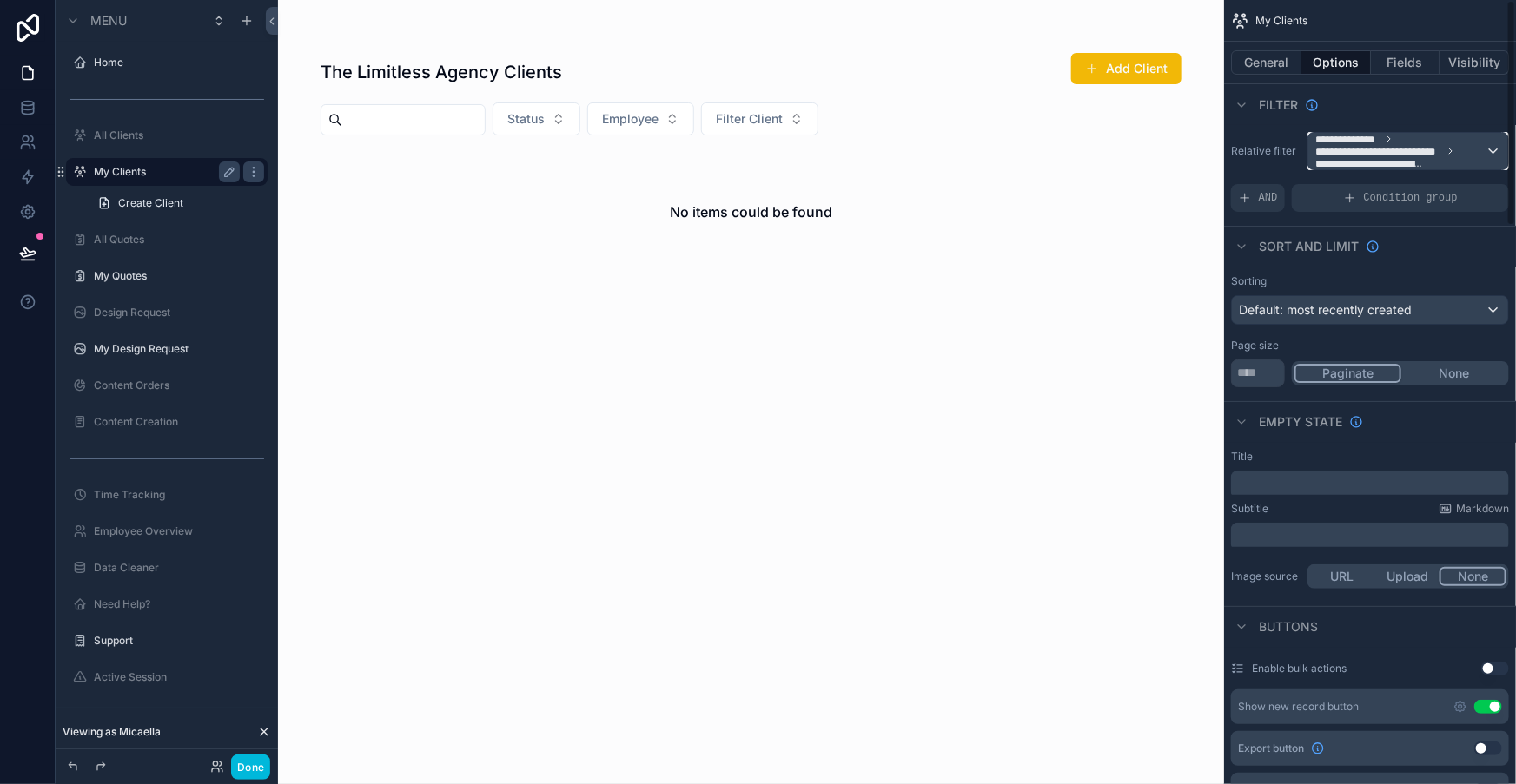
click at [1426, 145] on span "**********" at bounding box center [1378, 151] width 126 height 12
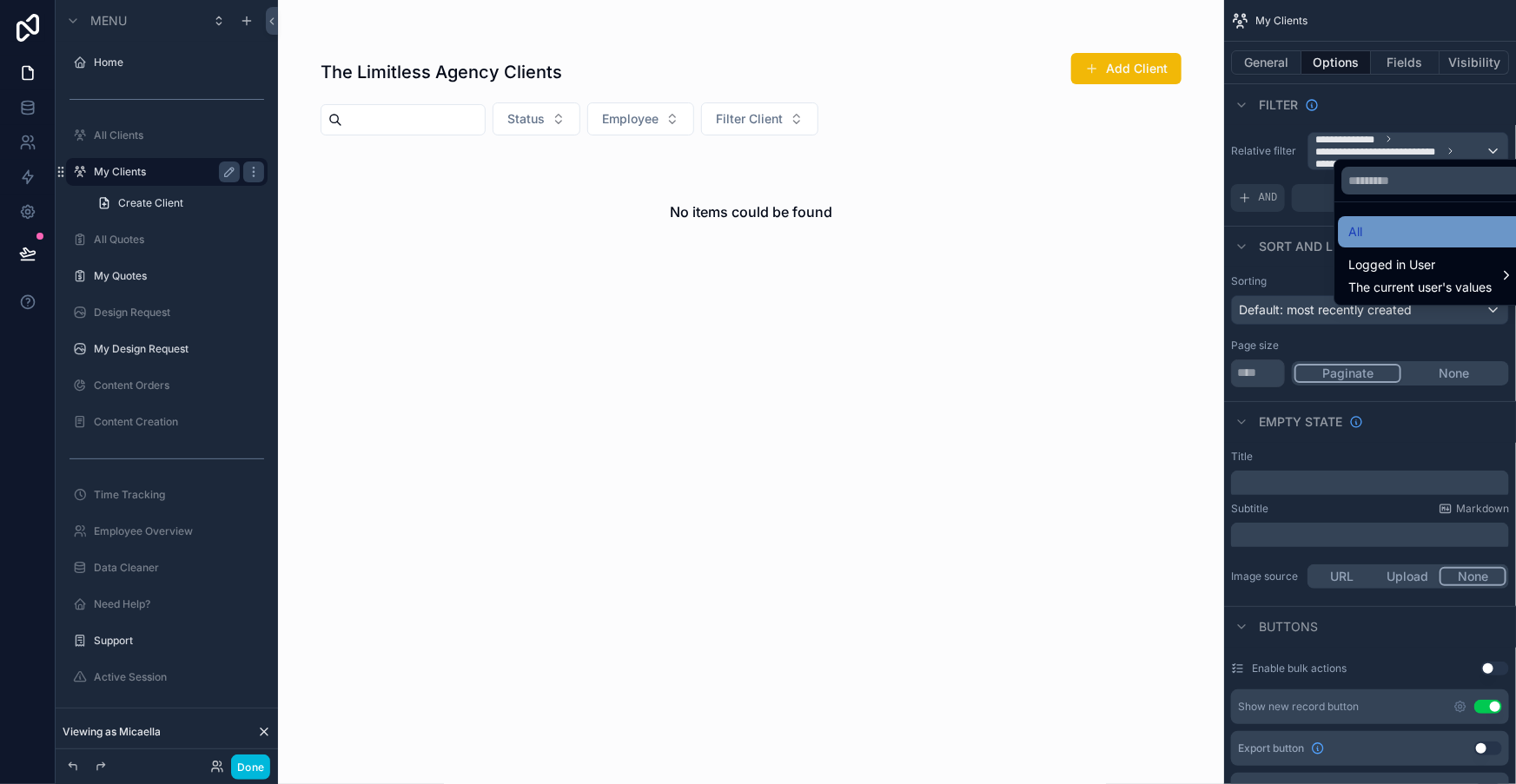
click at [1360, 221] on div "All" at bounding box center [1431, 231] width 166 height 21
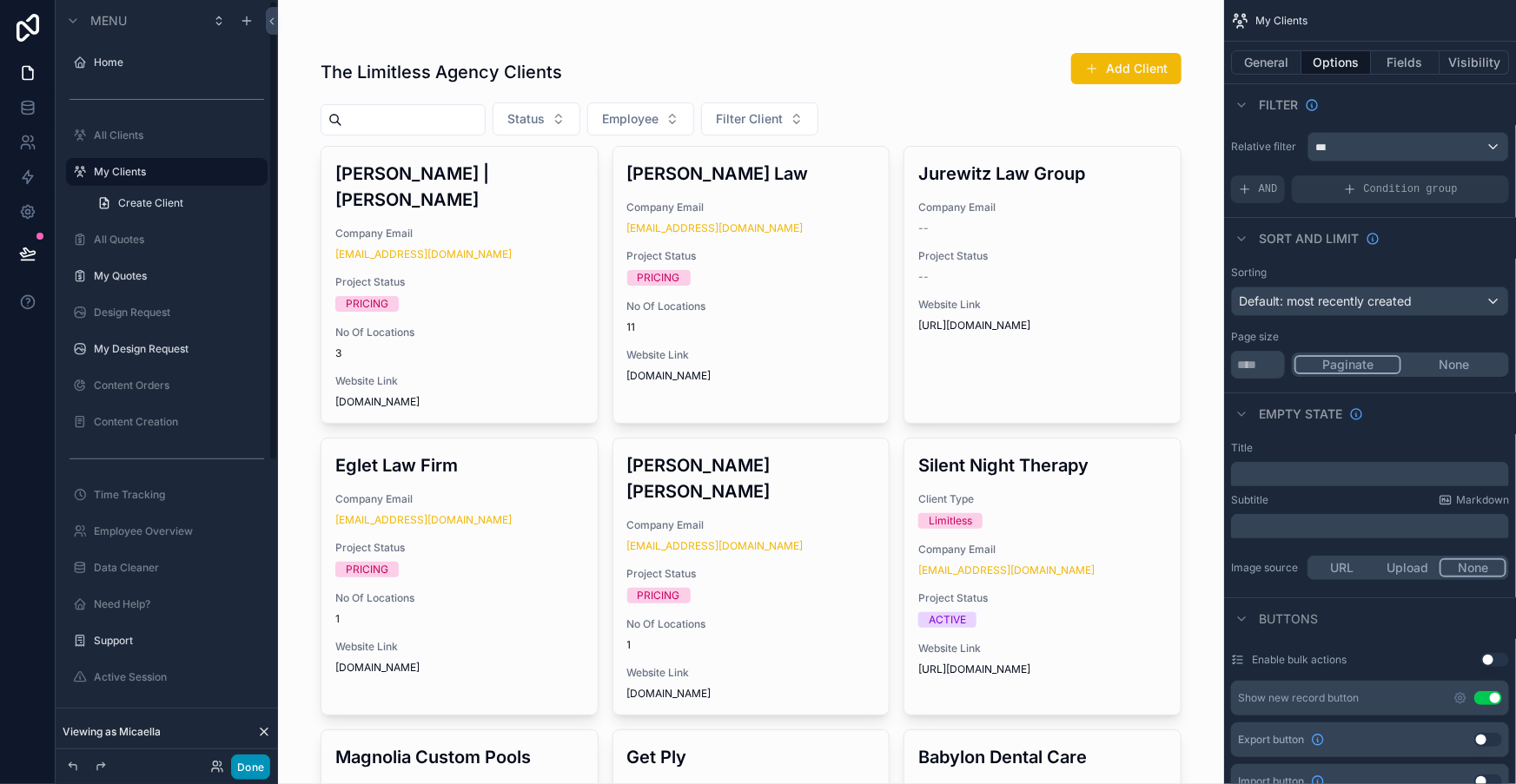
click at [231, 767] on button "Done" at bounding box center [251, 767] width 39 height 25
